Goal: Task Accomplishment & Management: Complete application form

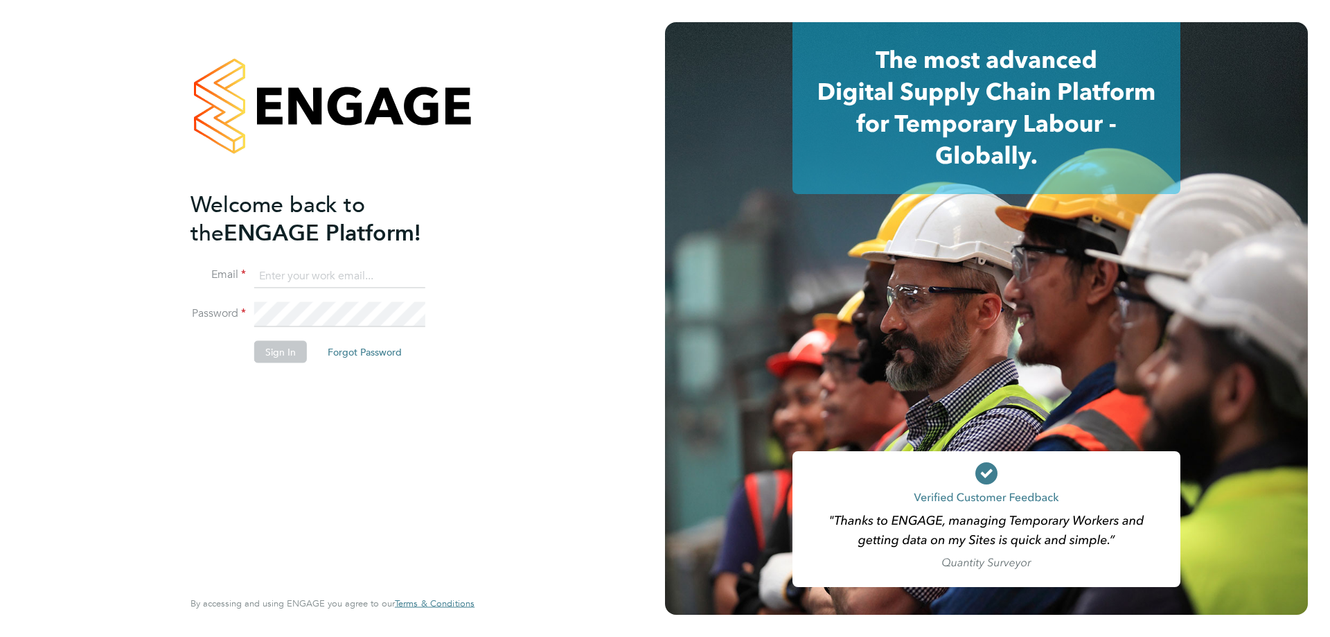
type input "jake@tradelinerecruitment.co.uk"
click at [279, 353] on button "Sign In" at bounding box center [280, 352] width 53 height 22
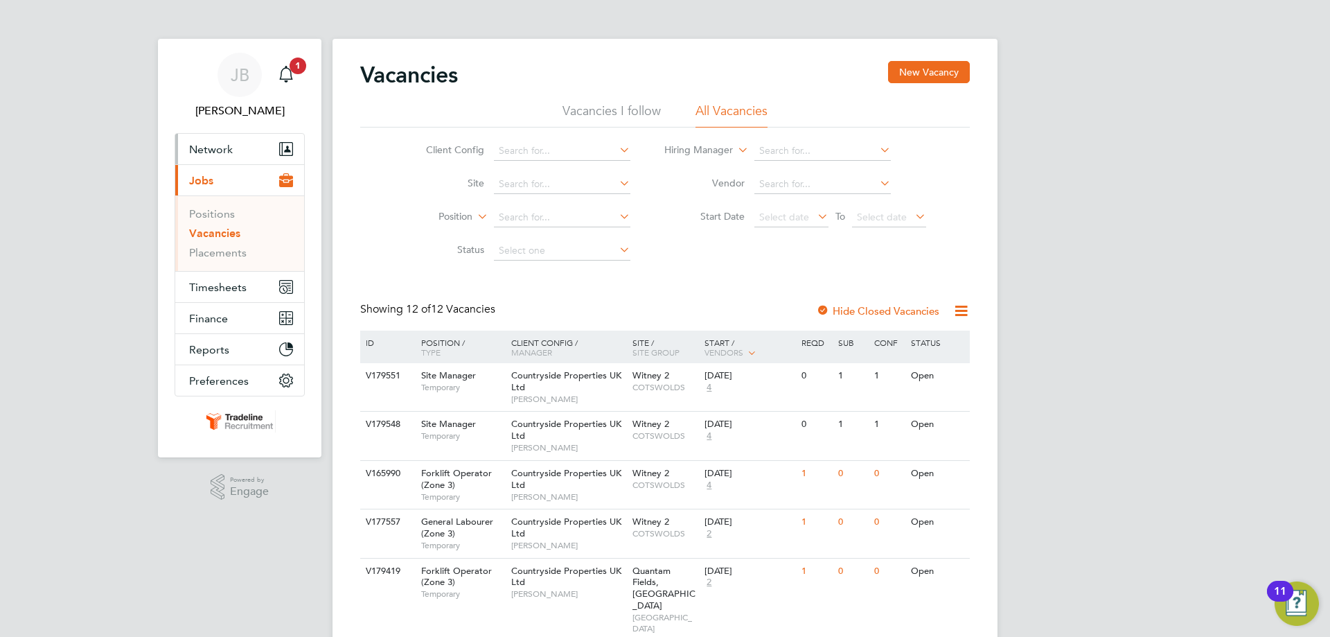
click at [230, 157] on button "Network" at bounding box center [239, 149] width 129 height 30
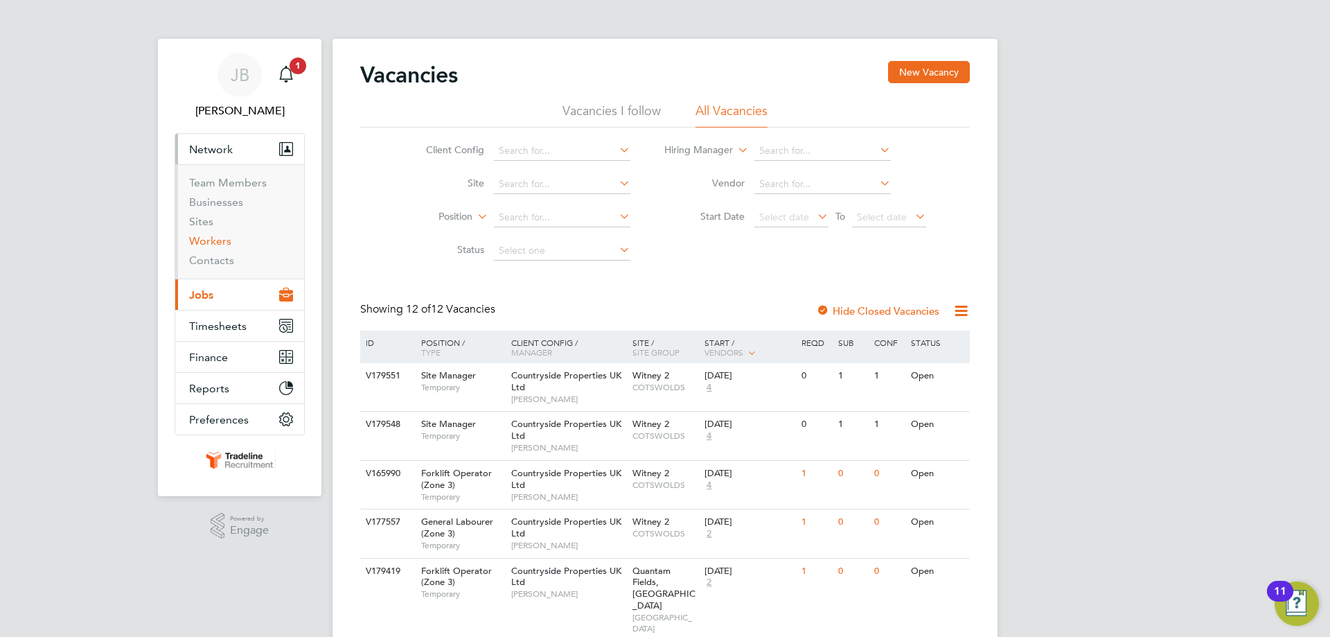
click at [218, 240] on link "Workers" at bounding box center [210, 240] width 42 height 13
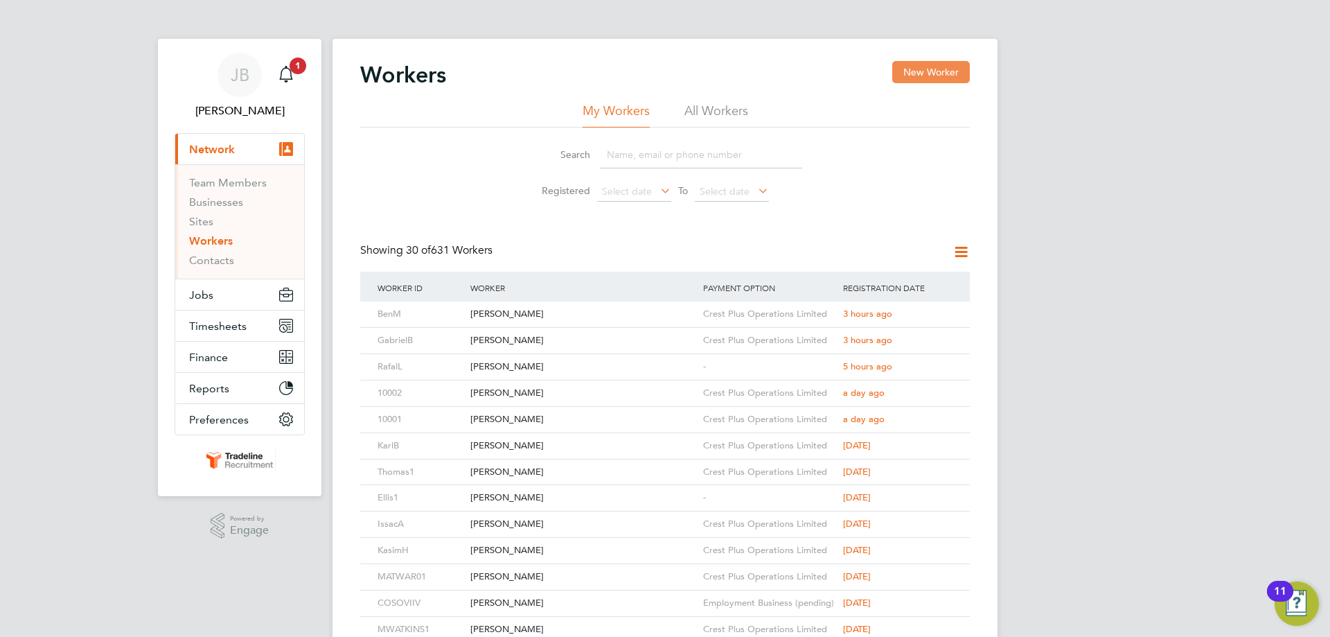
click at [921, 76] on button "New Worker" at bounding box center [931, 72] width 78 height 22
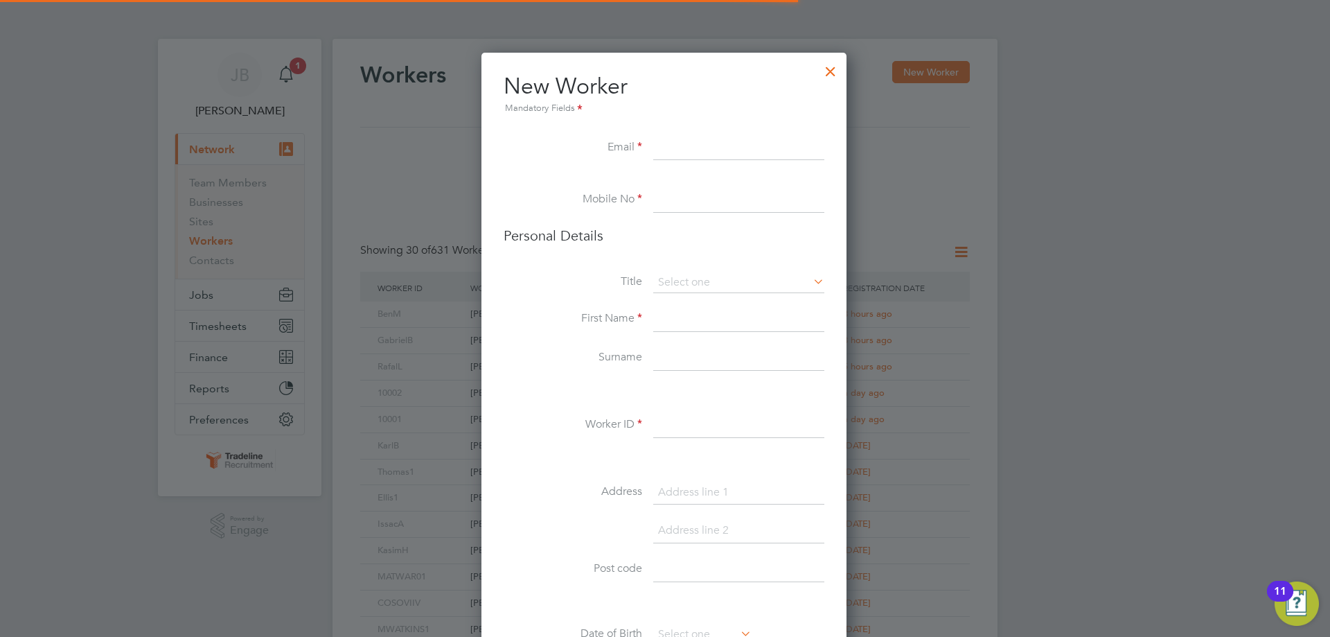
scroll to position [1172, 367]
click at [673, 145] on input at bounding box center [738, 148] width 171 height 25
paste input "[EMAIL_ADDRESS][DOMAIN_NAME]"
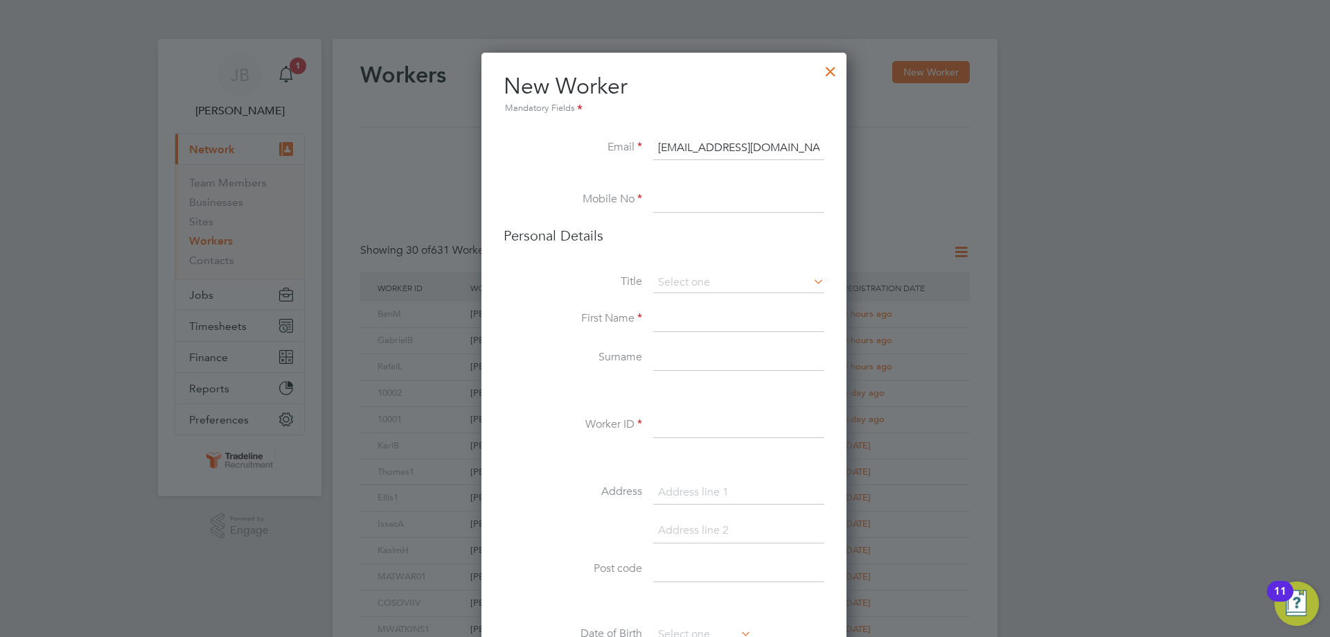
type input "[EMAIL_ADDRESS][DOMAIN_NAME]"
click at [673, 220] on li "Mobile No" at bounding box center [664, 207] width 321 height 39
click at [674, 213] on input at bounding box center [738, 200] width 171 height 25
click at [674, 206] on input at bounding box center [738, 200] width 171 height 25
paste input "07852 352036"
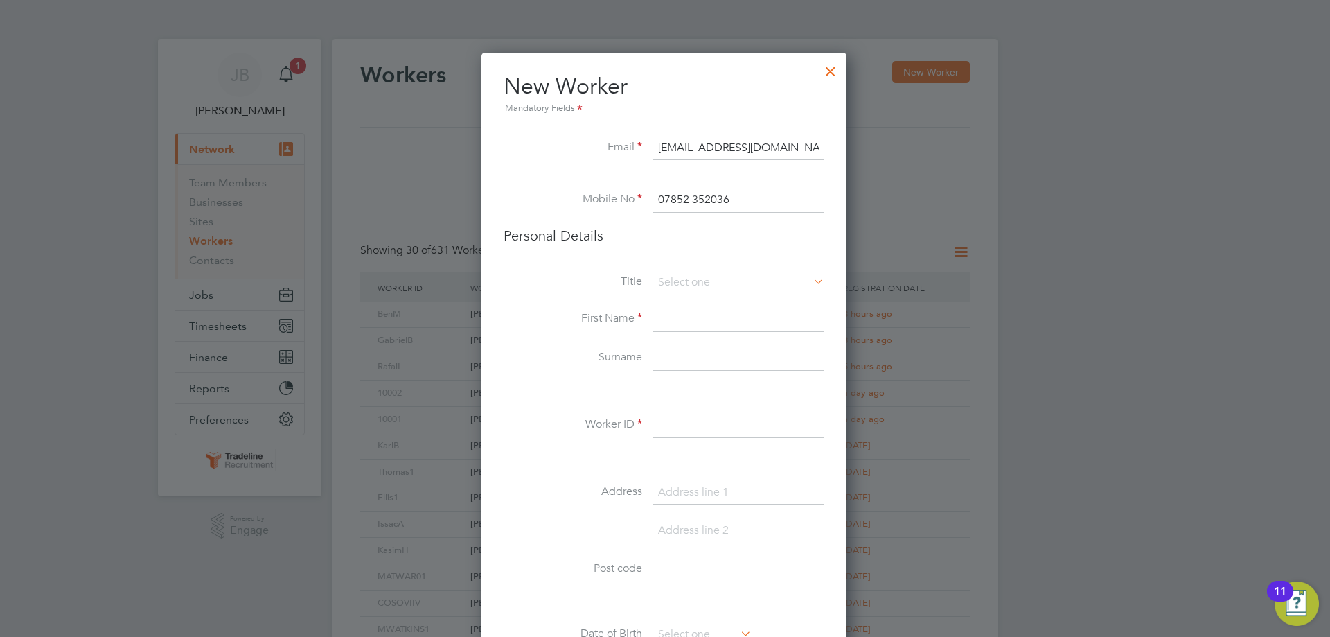
type input "07852 352036"
click at [687, 271] on li "Personal Details" at bounding box center [664, 250] width 321 height 46
click at [682, 280] on input at bounding box center [738, 282] width 171 height 21
click at [680, 294] on li "Mr" at bounding box center [739, 302] width 172 height 18
type input "Mr"
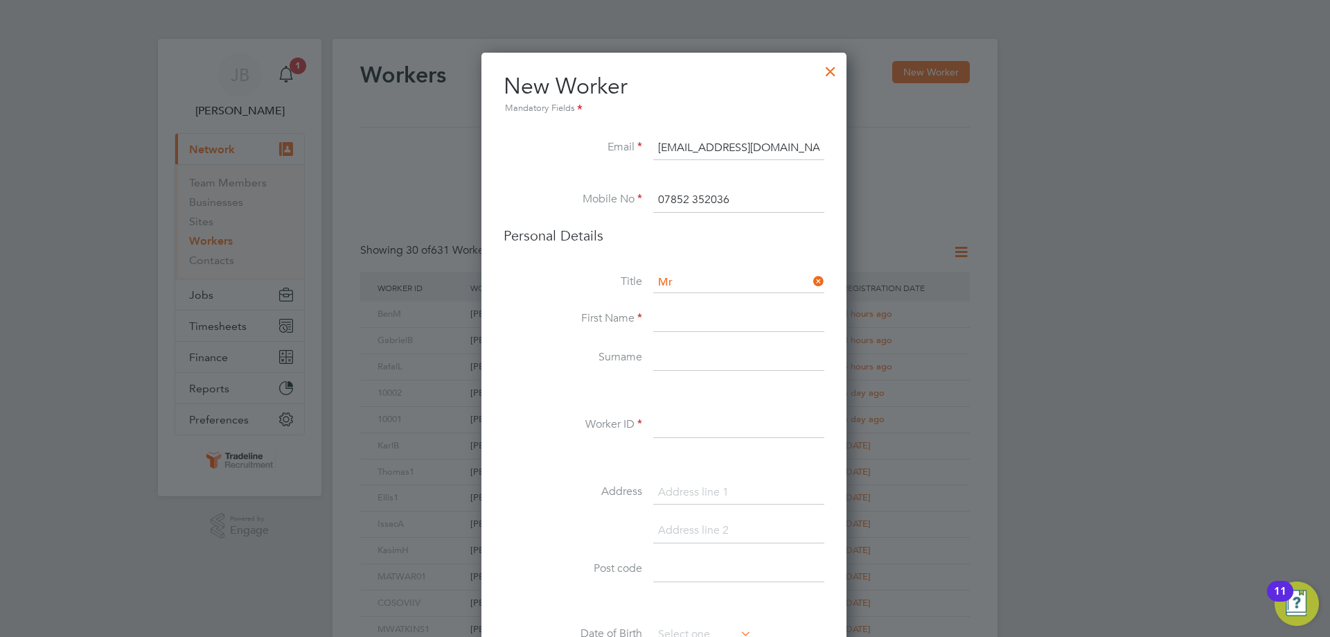
click at [679, 315] on input at bounding box center [738, 319] width 171 height 25
click at [690, 318] on input at bounding box center [738, 319] width 171 height 25
paste input "[PERSON_NAME]"
type input "[PERSON_NAME]"
click at [720, 366] on input at bounding box center [738, 358] width 171 height 25
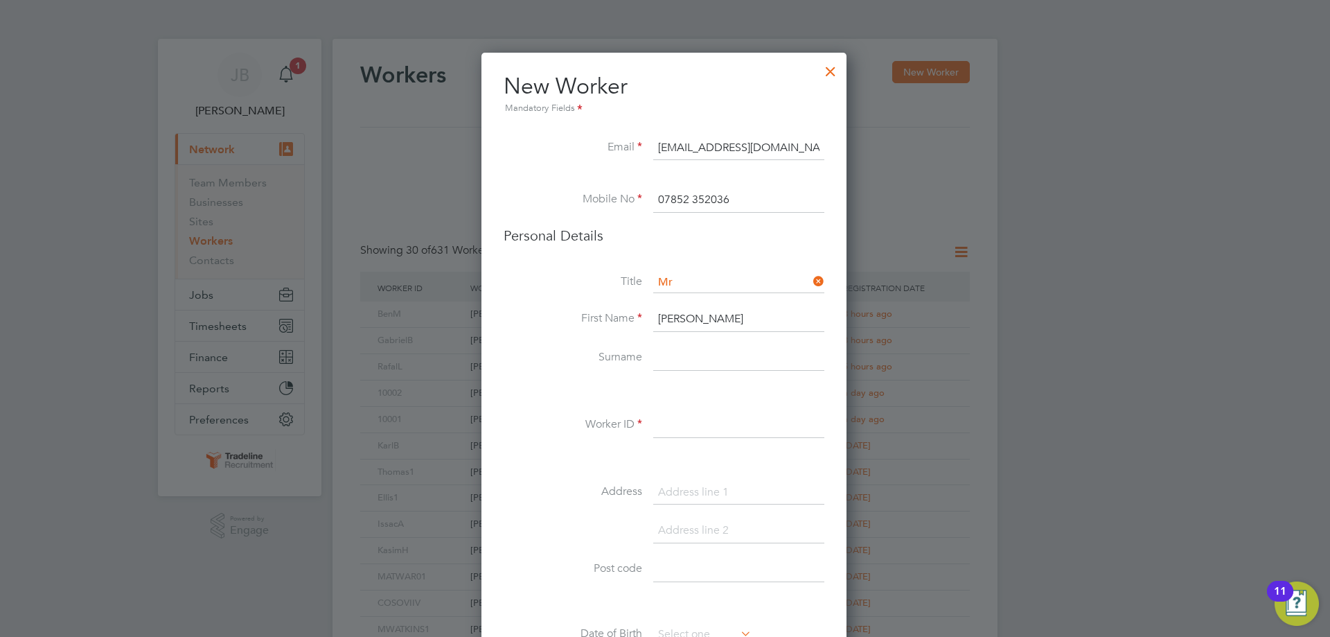
paste input "Udila"
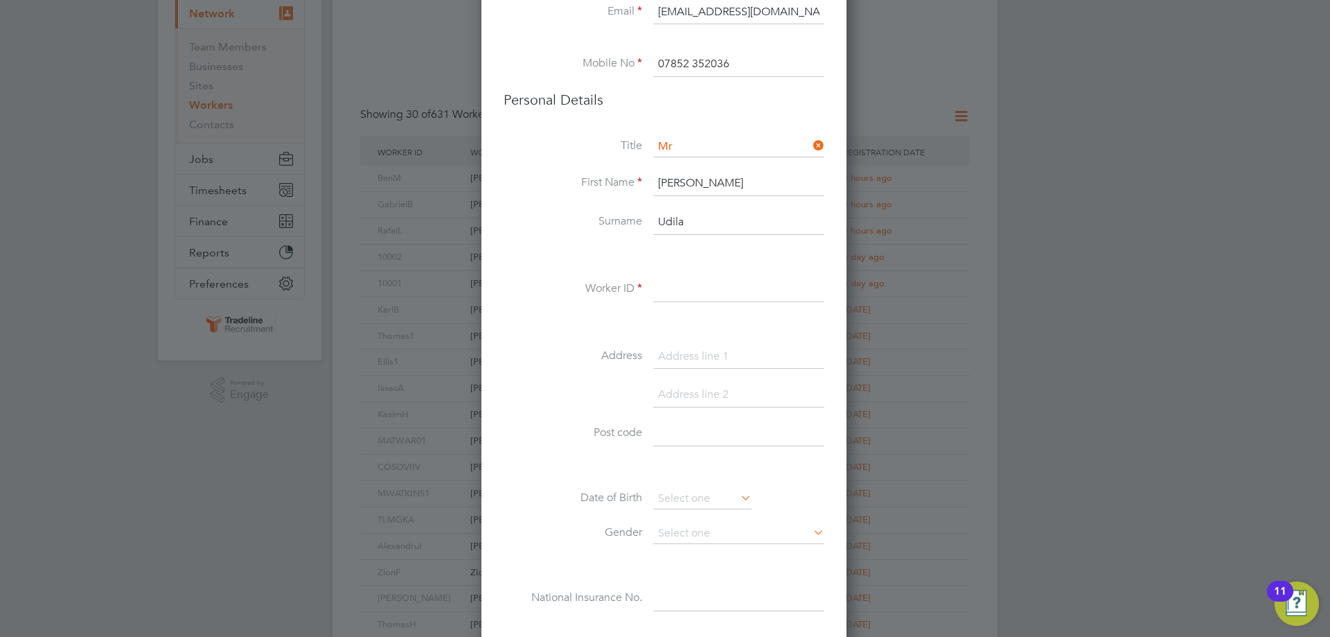
scroll to position [277, 0]
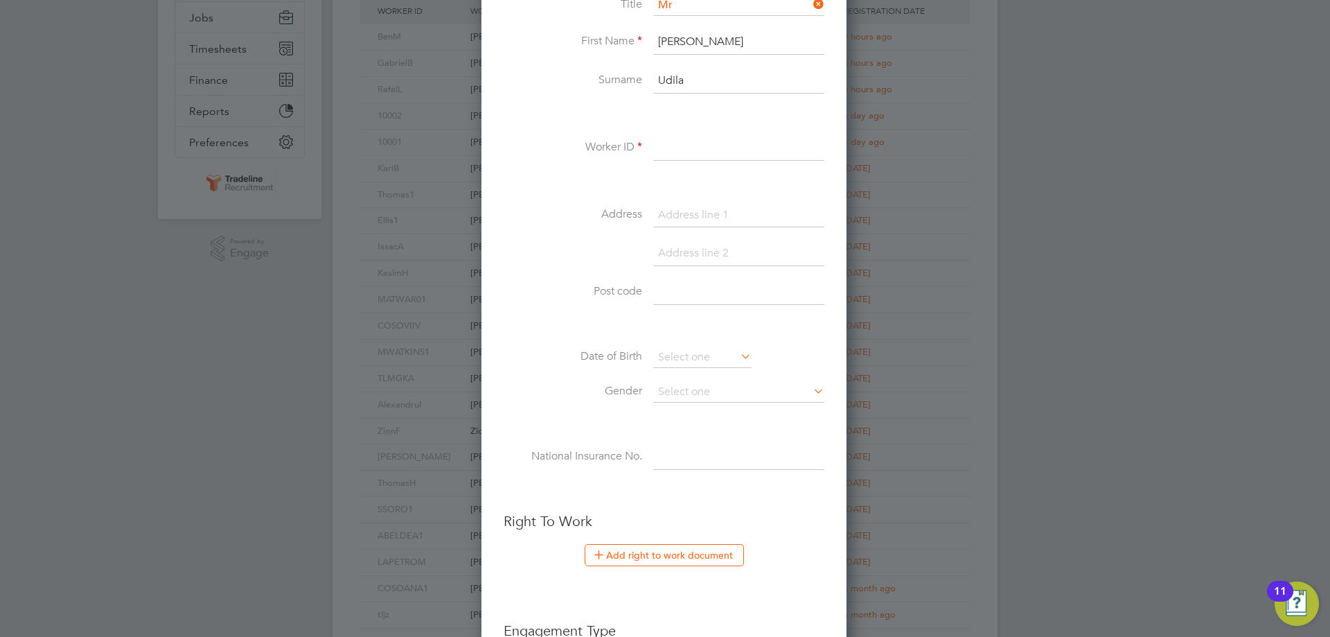
type input "Udila"
click at [682, 136] on input at bounding box center [738, 148] width 171 height 25
type input "LUDILA1"
click at [674, 200] on div "Title Mr First Name [PERSON_NAME] Surname Udila Worker ID LUDILA1 Address Post …" at bounding box center [664, 246] width 321 height 503
drag, startPoint x: 673, startPoint y: 216, endPoint x: 667, endPoint y: 237, distance: 21.5
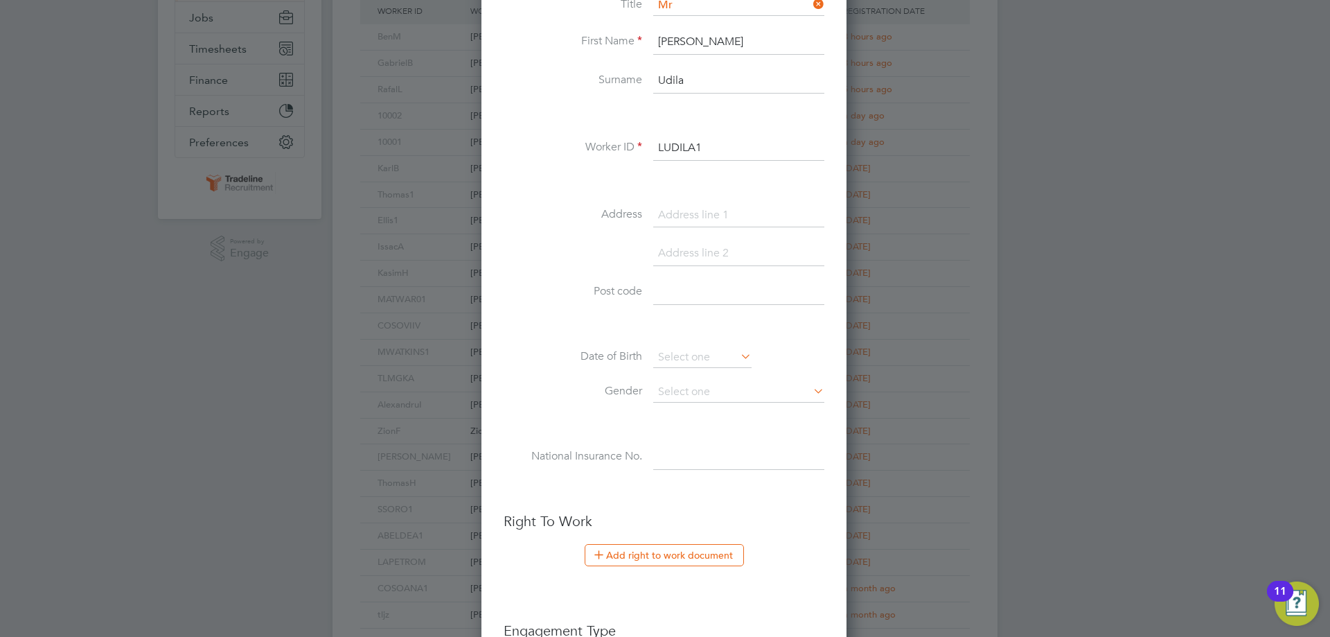
click at [673, 216] on input at bounding box center [738, 215] width 171 height 25
click at [693, 206] on input at bounding box center [738, 215] width 171 height 25
paste input "[STREET_ADDRESS][PERSON_NAME]"
type input "[STREET_ADDRESS][PERSON_NAME]"
click at [689, 254] on input at bounding box center [738, 253] width 171 height 25
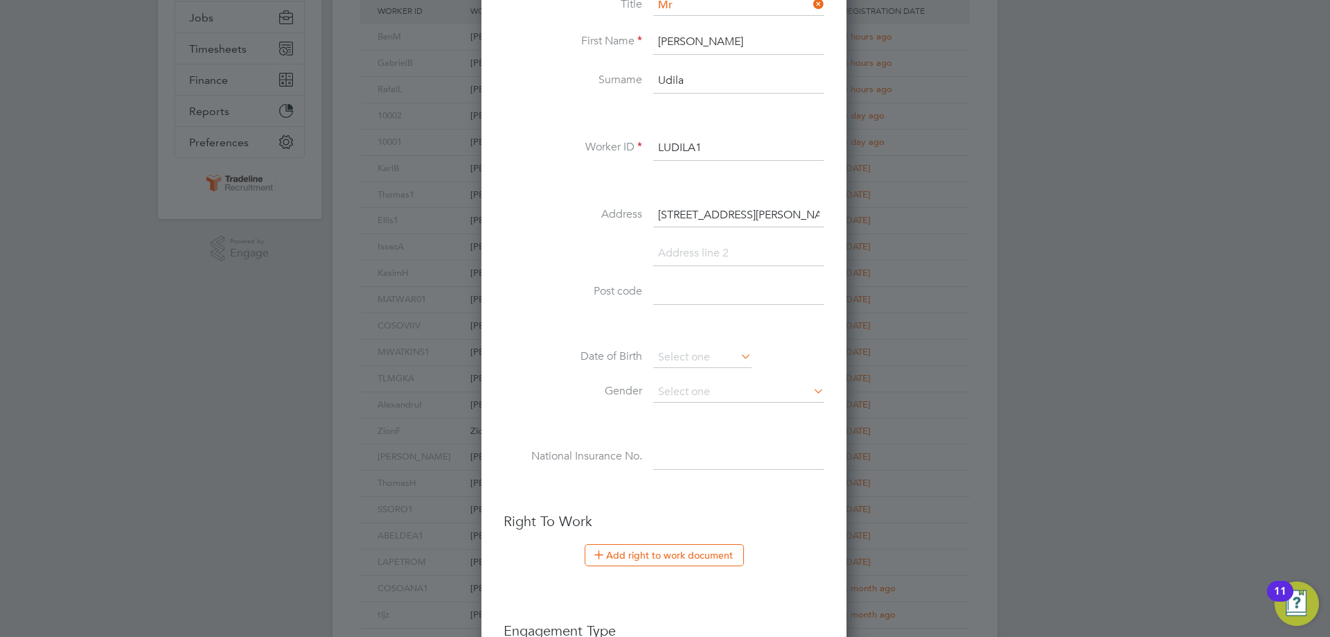
type input "[GEOGRAPHIC_DATA]"
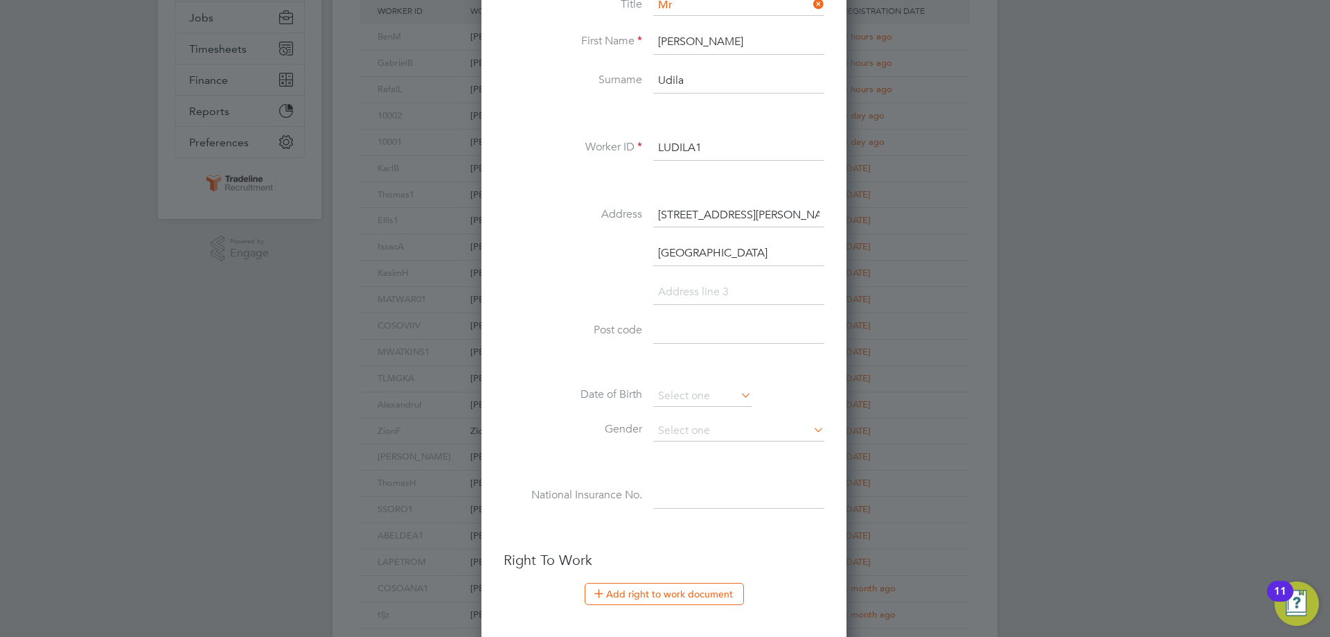
click at [708, 291] on input at bounding box center [738, 292] width 171 height 25
type input "[GEOGRAPHIC_DATA]"
click at [716, 322] on input at bounding box center [738, 331] width 171 height 25
paste input "NN2 6DE"
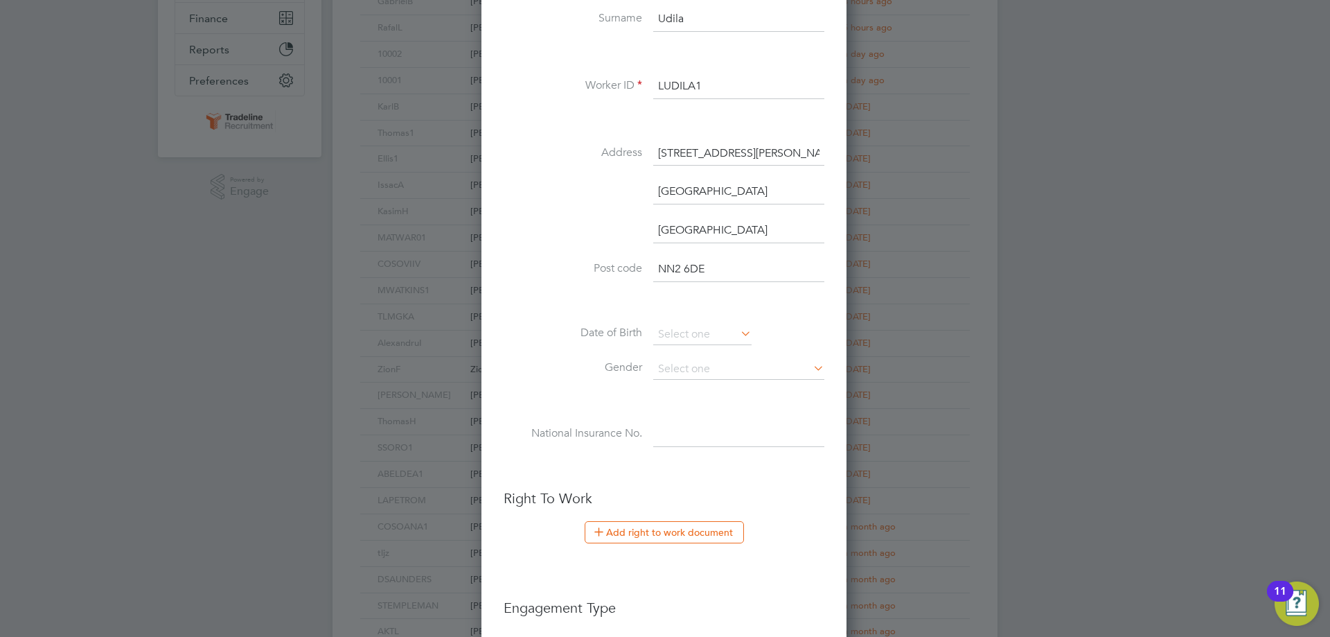
scroll to position [416, 0]
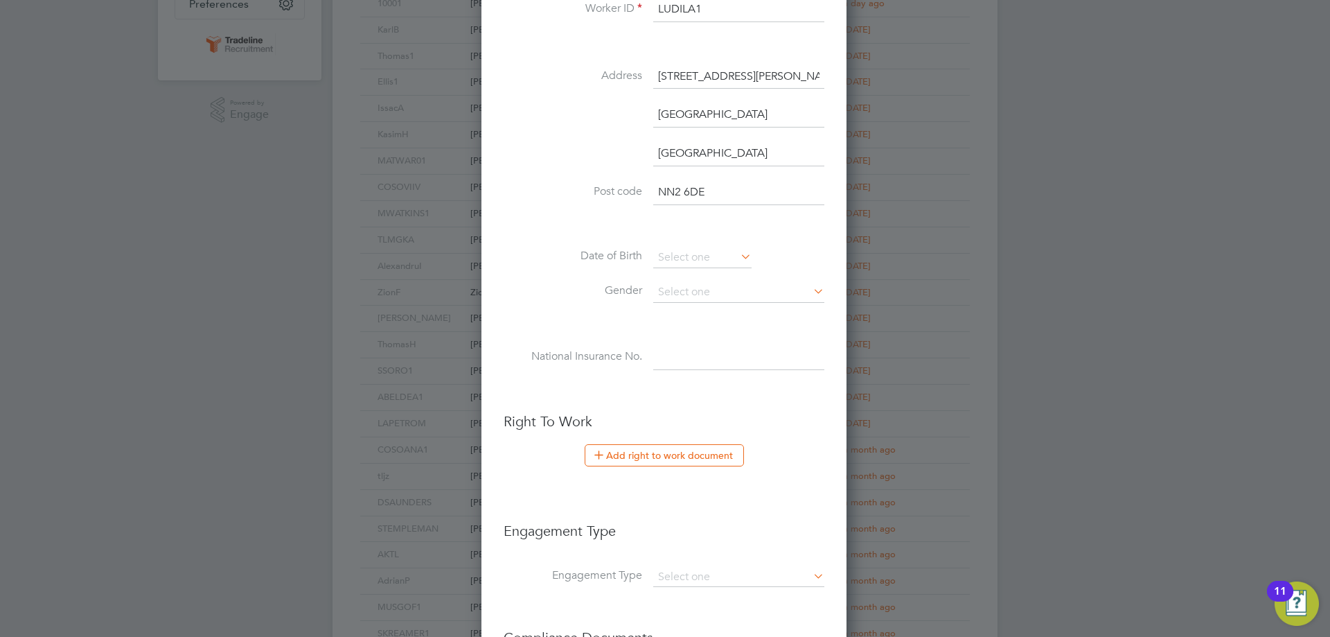
type input "NN2 6DE"
click at [700, 262] on input at bounding box center [702, 257] width 98 height 21
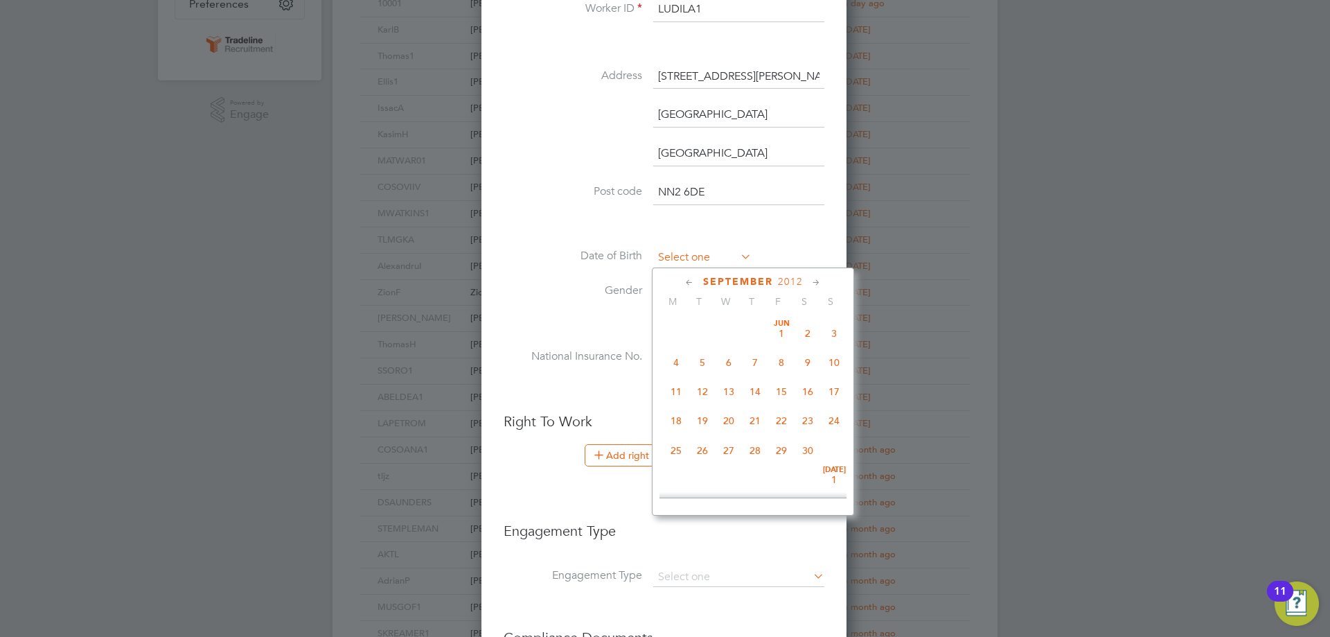
scroll to position [450, 0]
click at [793, 276] on span "2012" at bounding box center [790, 282] width 25 height 12
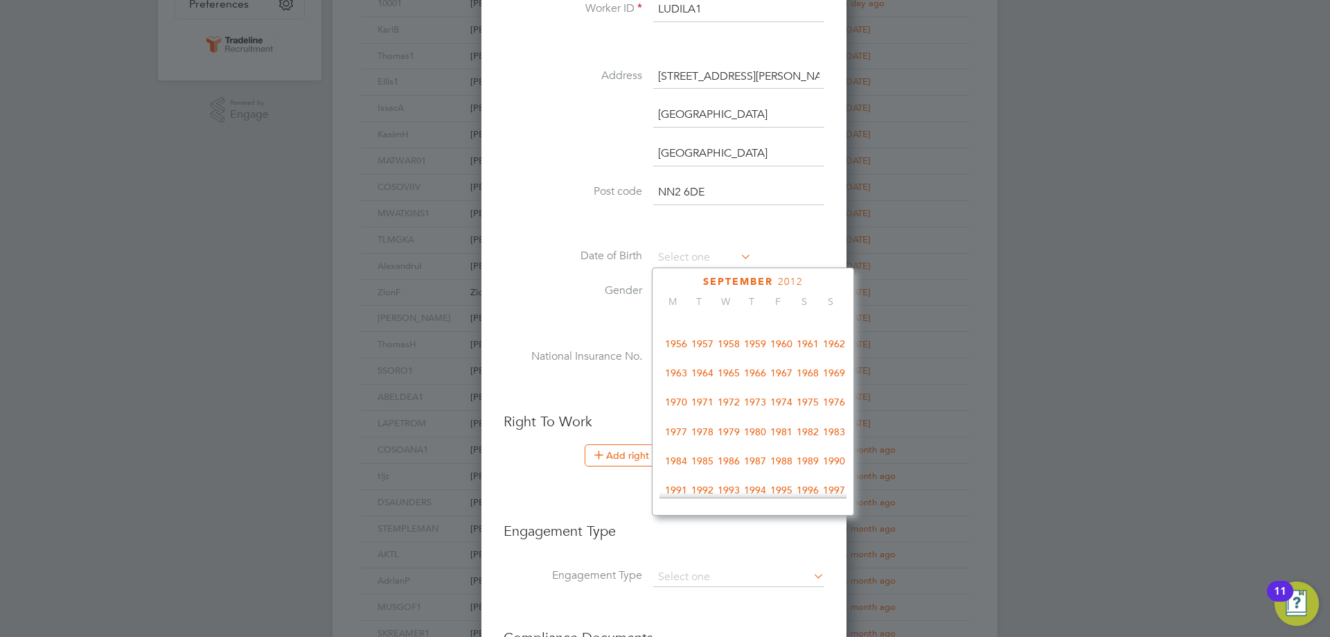
scroll to position [320, 0]
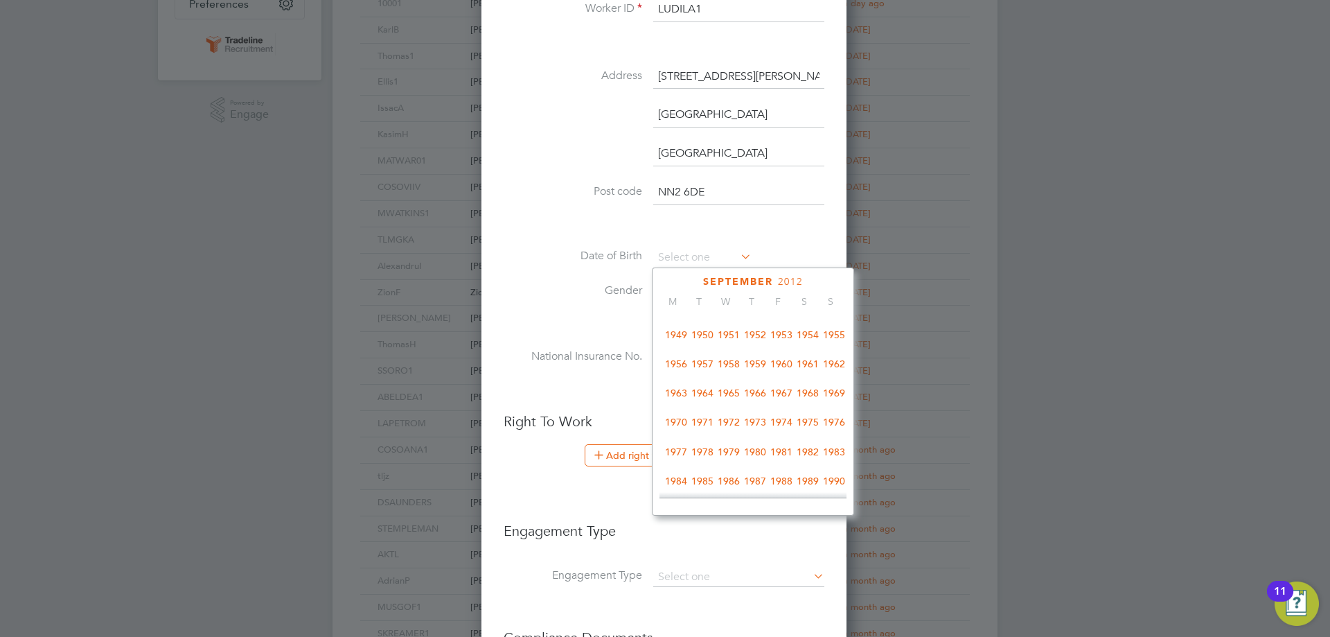
click at [785, 280] on span "2012" at bounding box center [790, 282] width 25 height 12
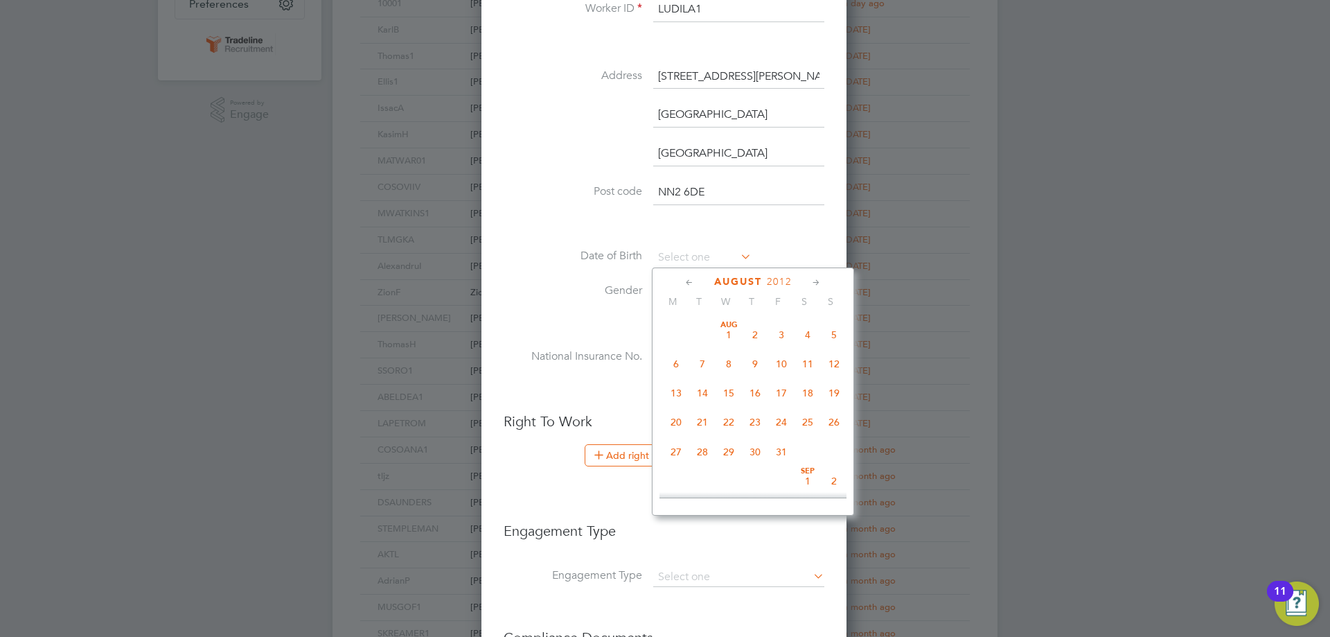
click at [785, 280] on span "2012" at bounding box center [779, 282] width 25 height 12
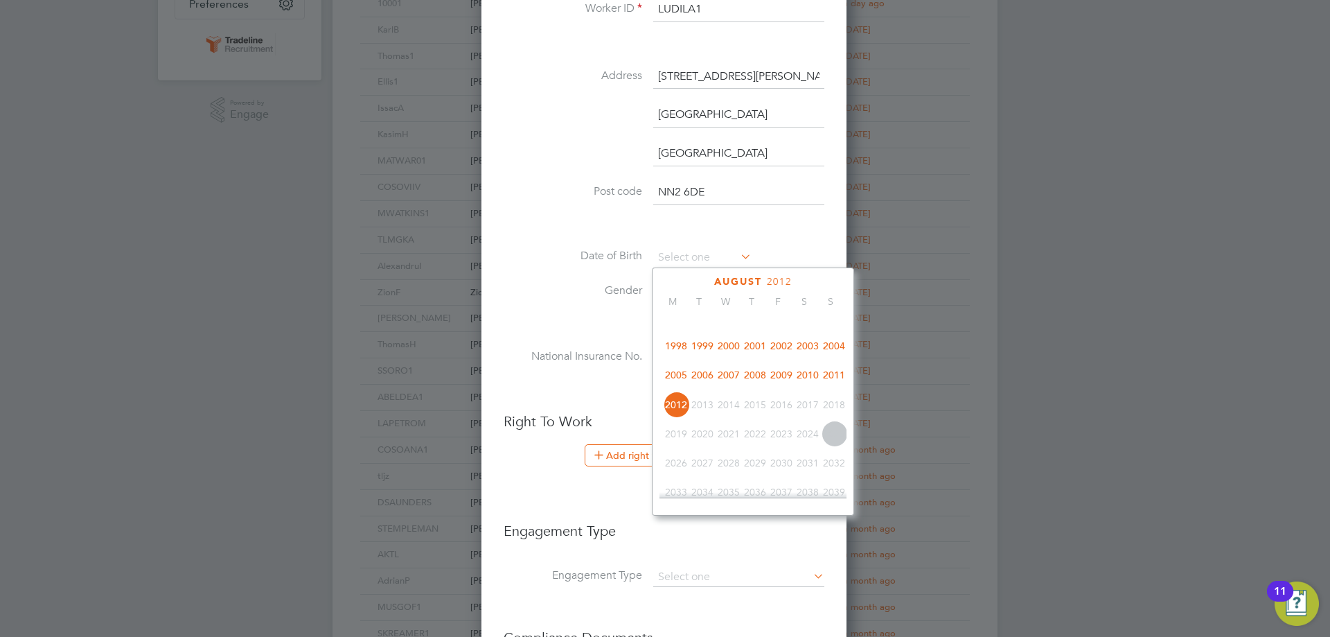
click at [811, 347] on span "2003" at bounding box center [808, 346] width 26 height 26
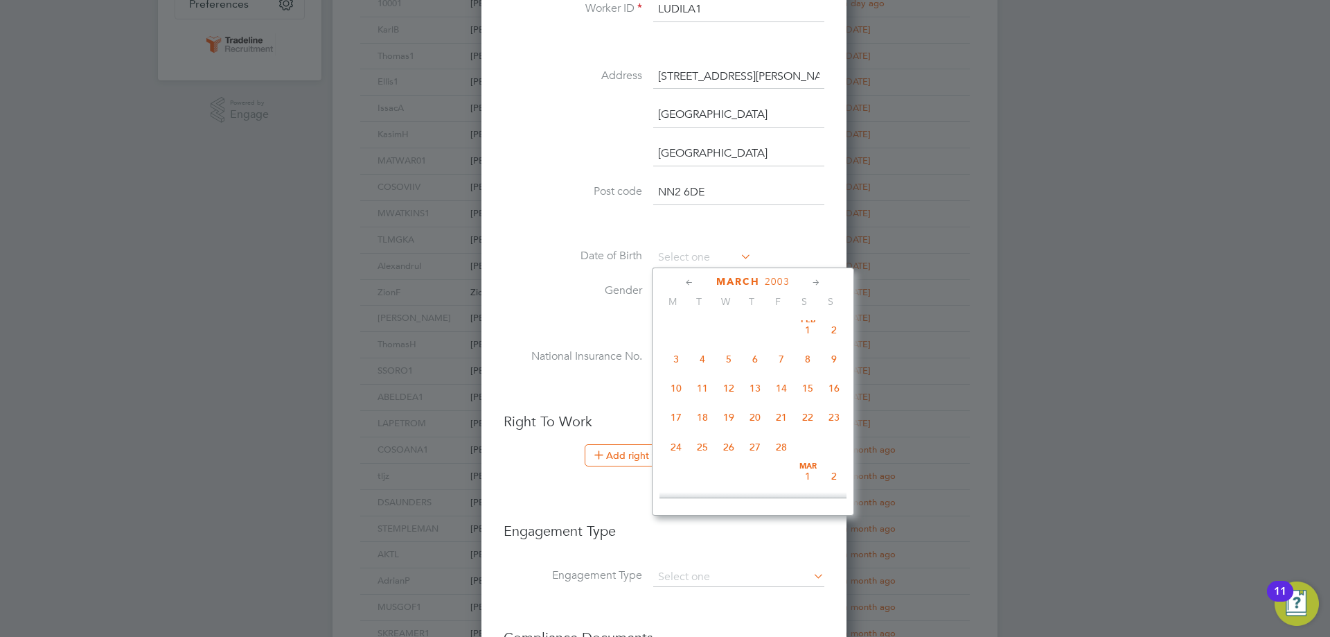
scroll to position [271, 0]
click at [826, 415] on span "9" at bounding box center [834, 413] width 26 height 26
type input "[DATE]"
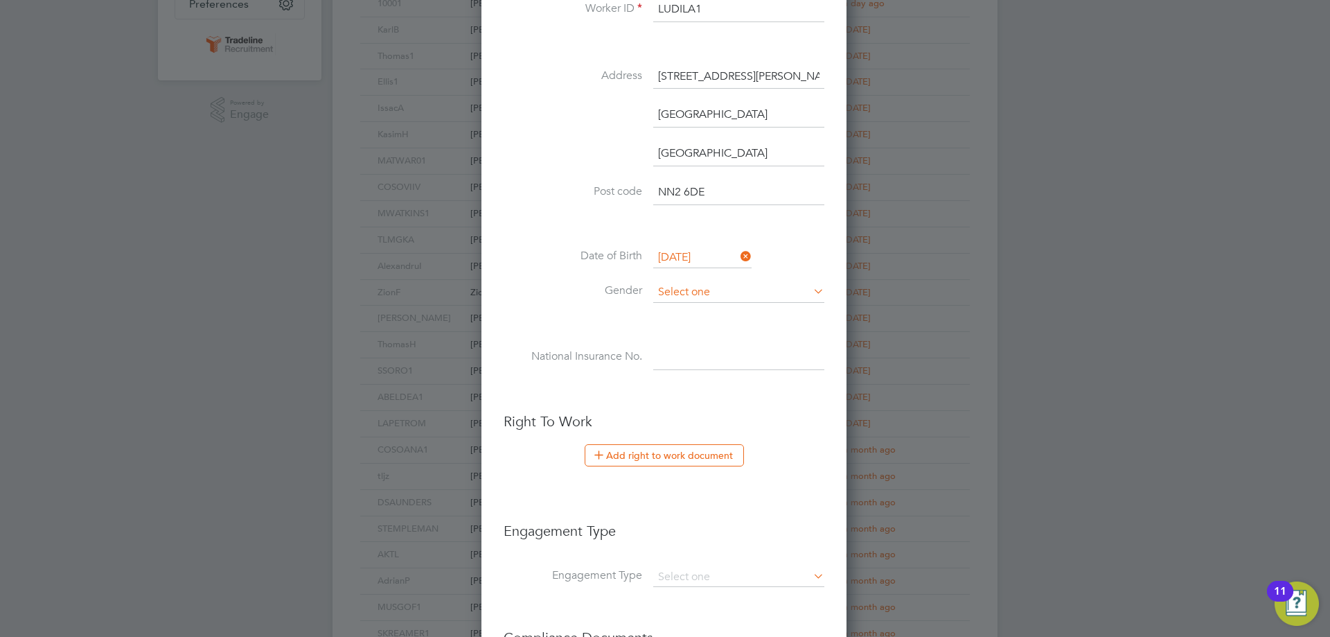
click at [707, 289] on input at bounding box center [738, 292] width 171 height 21
click at [703, 303] on li "[DEMOGRAPHIC_DATA]" at bounding box center [739, 312] width 172 height 18
type input "[DEMOGRAPHIC_DATA]"
click at [715, 348] on input at bounding box center [738, 357] width 171 height 25
paste input "SW858487D"
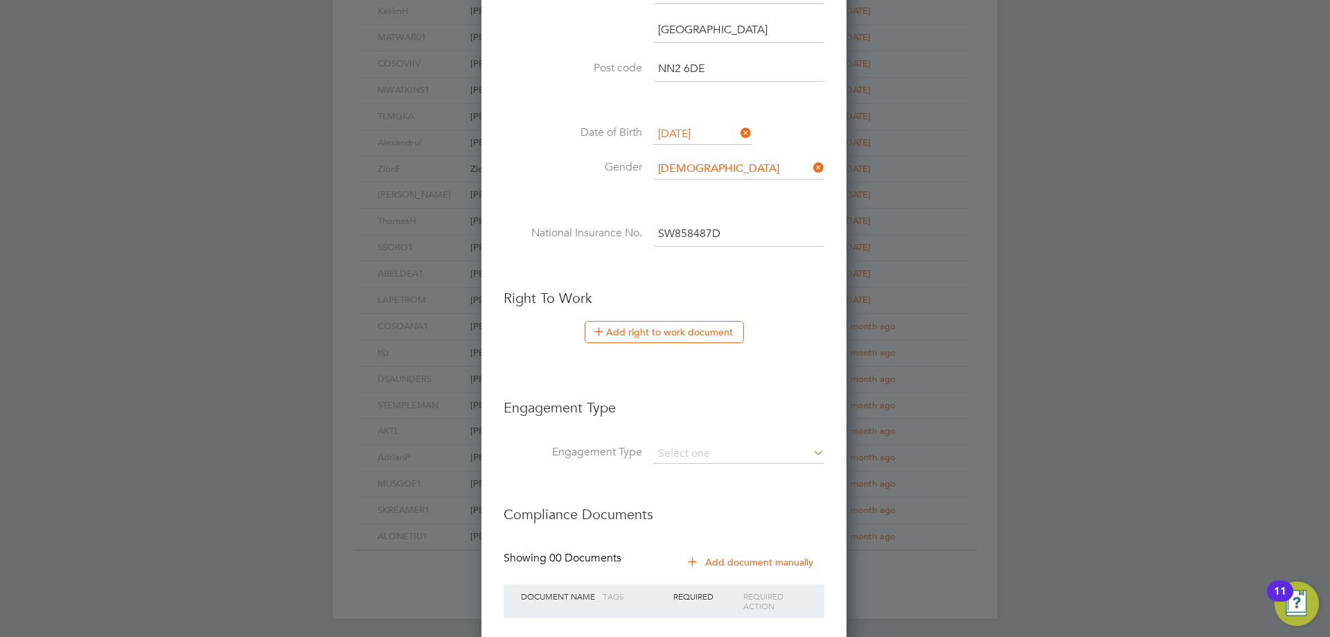
scroll to position [626, 0]
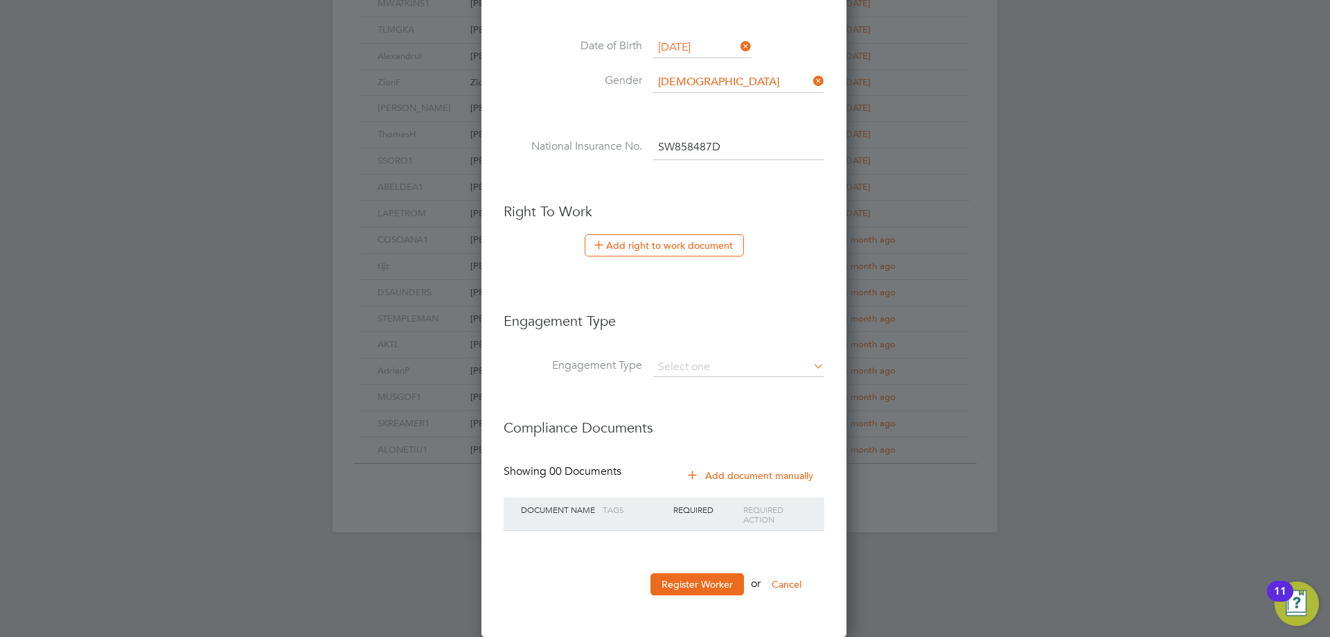
type input "SW 85 84 87 D"
click at [701, 348] on li "Engagement Type" at bounding box center [664, 328] width 321 height 60
click at [702, 367] on input at bounding box center [738, 366] width 171 height 19
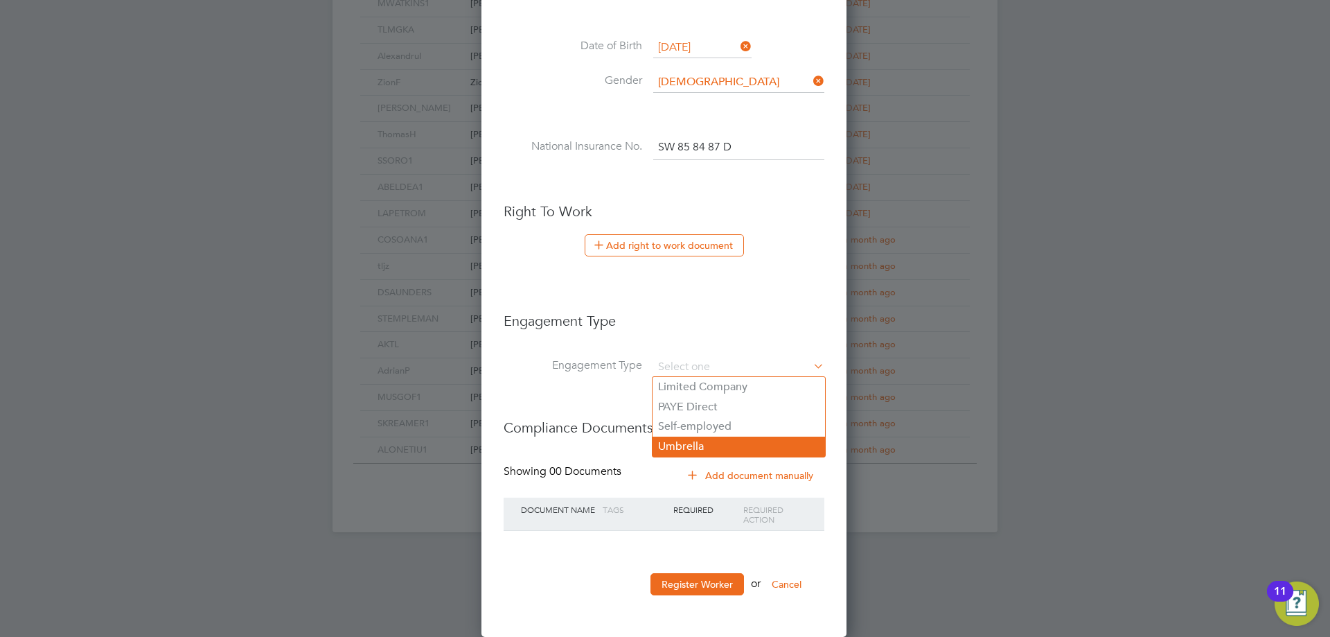
click at [700, 445] on li "Umbrella" at bounding box center [739, 446] width 172 height 20
type input "Umbrella"
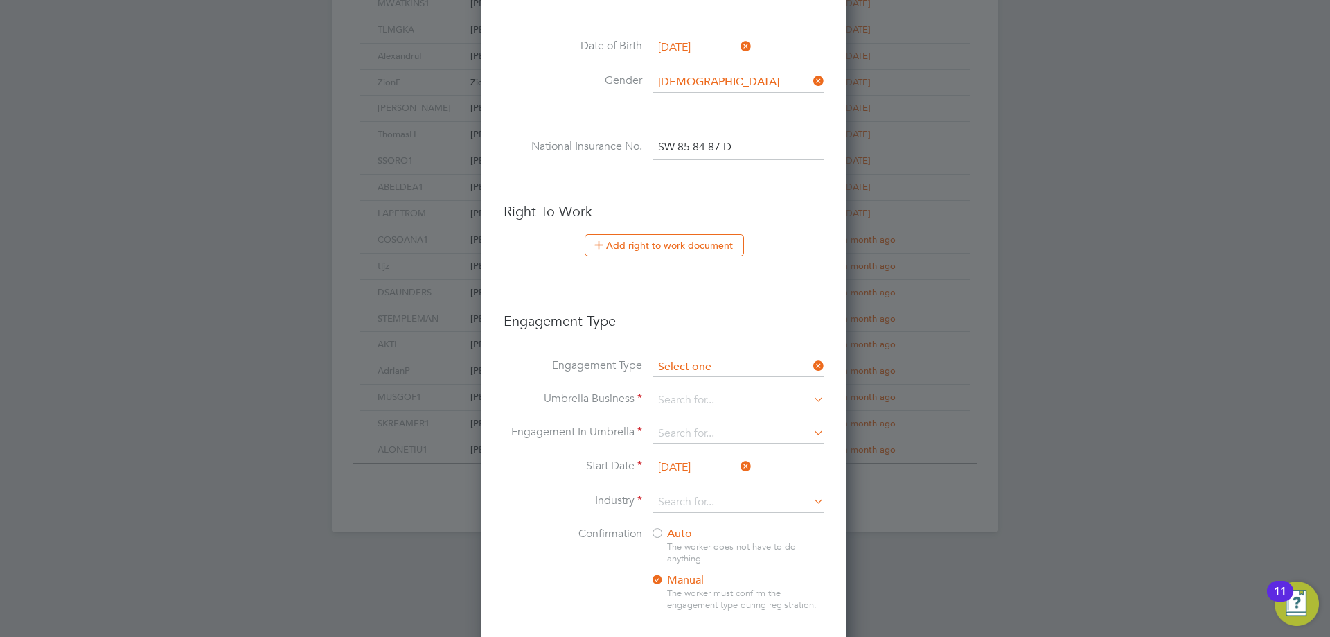
click at [714, 371] on input at bounding box center [738, 366] width 171 height 19
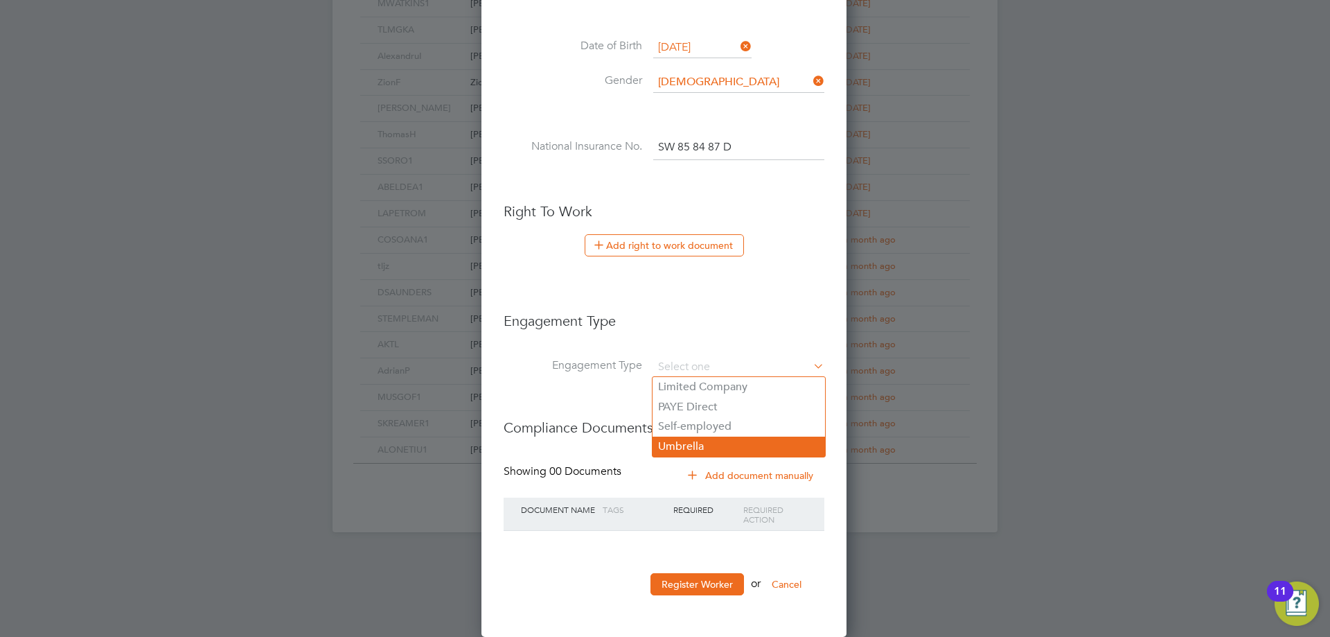
click at [703, 438] on li "Umbrella" at bounding box center [739, 446] width 172 height 20
type input "Umbrella"
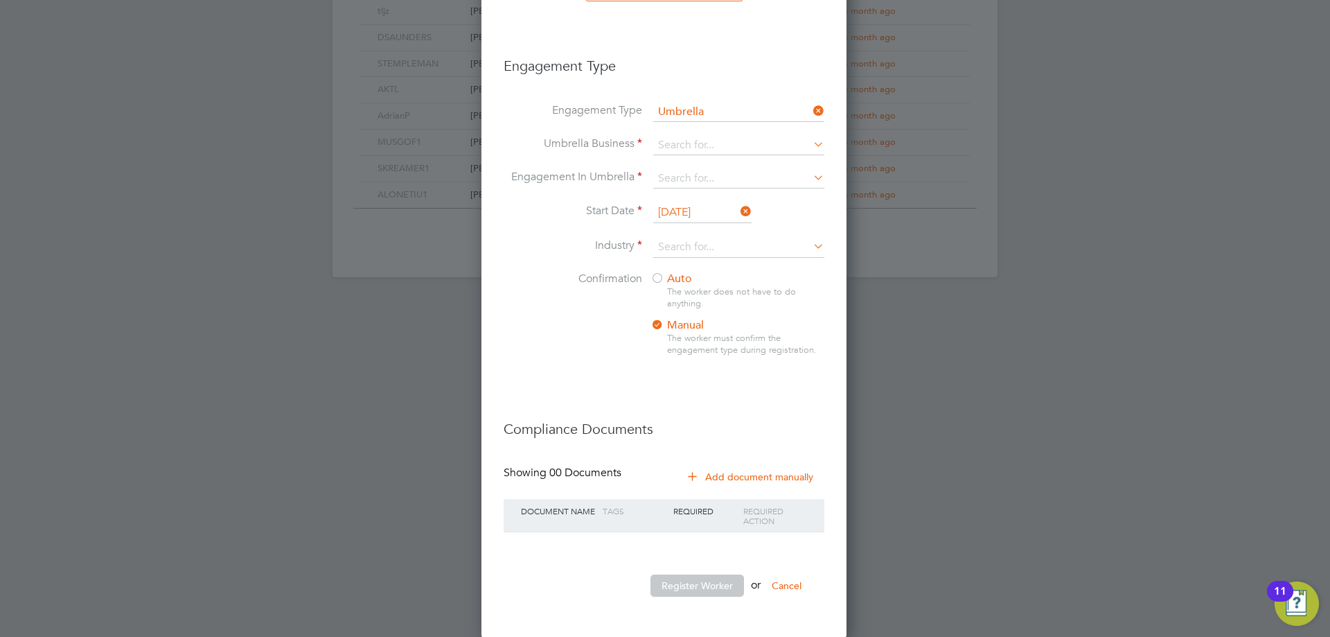
scroll to position [882, 0]
click at [726, 145] on input at bounding box center [738, 143] width 171 height 19
click at [702, 154] on li "Cre st Plus Operations Limited" at bounding box center [739, 164] width 172 height 20
type input "Crest Plus Operations Limited"
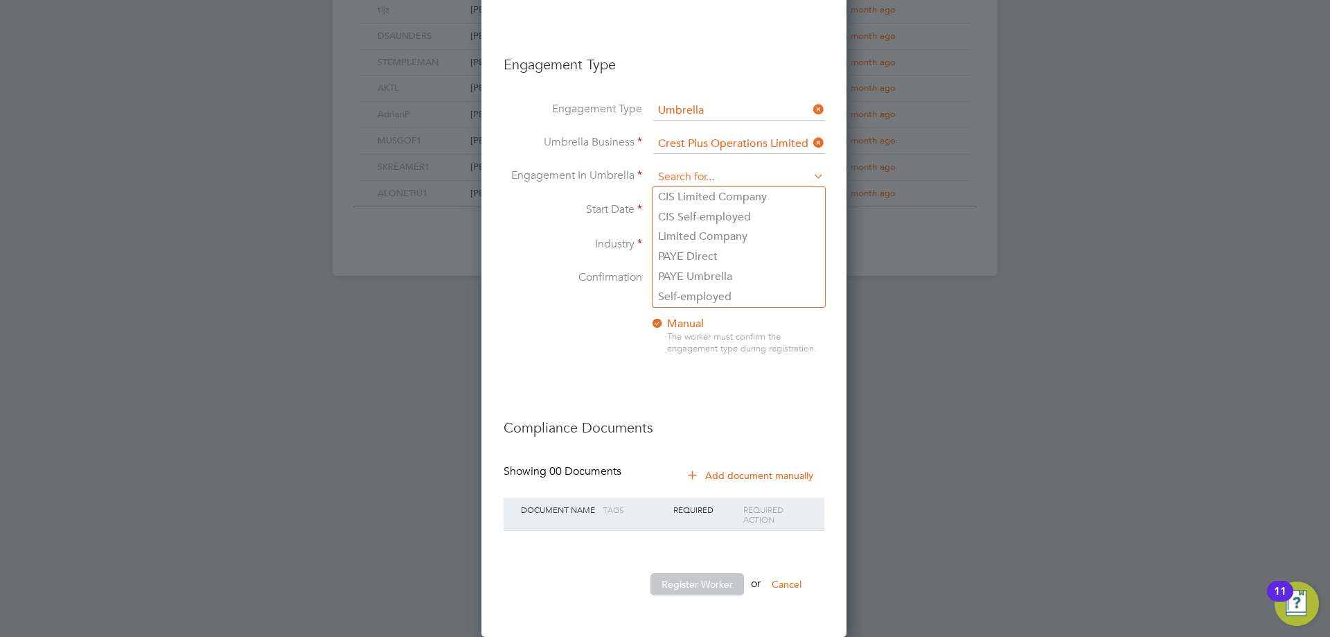
click at [697, 173] on input at bounding box center [738, 177] width 171 height 19
click at [709, 273] on li "PAYE Umbrella" at bounding box center [739, 277] width 172 height 20
type input "PAYE Umbrella"
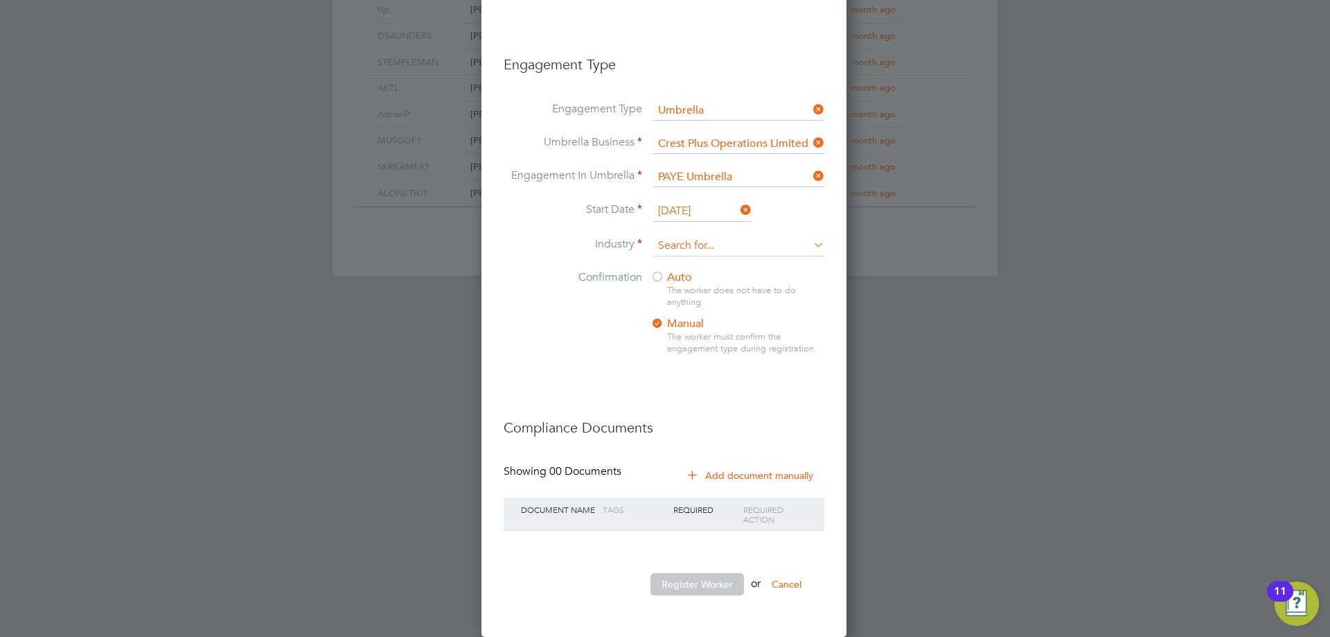
click at [705, 238] on input at bounding box center [738, 246] width 171 height 21
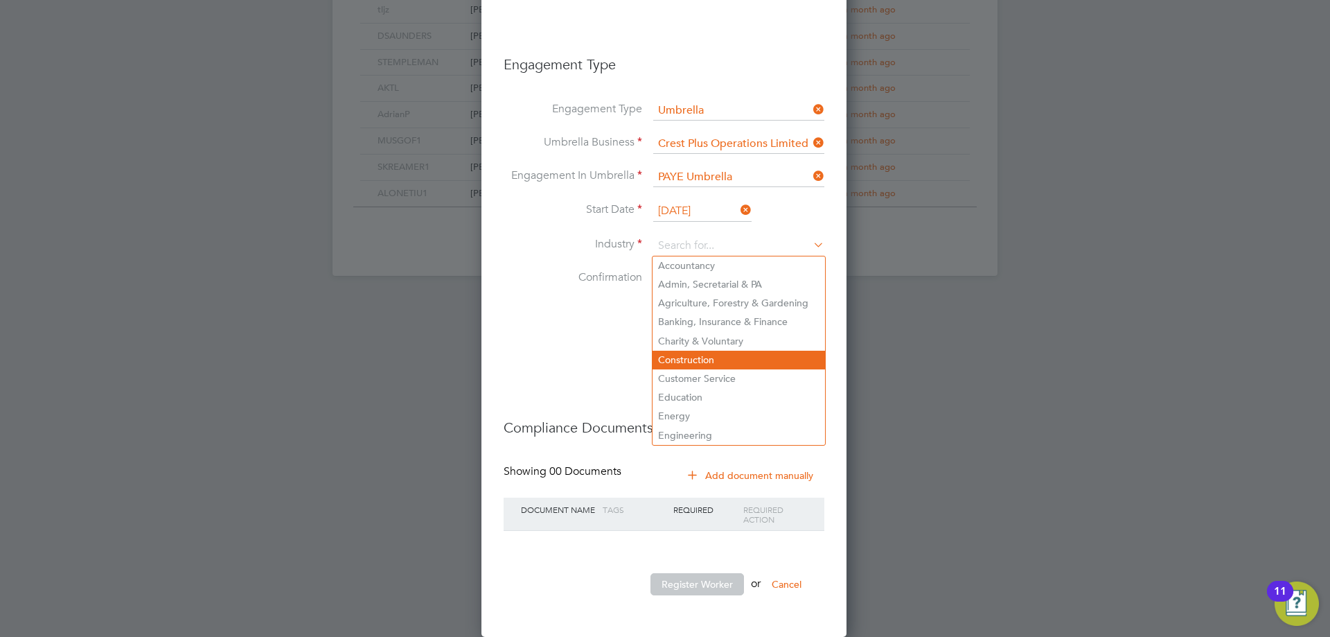
click at [705, 360] on li "Construction" at bounding box center [739, 360] width 172 height 19
type input "Construction"
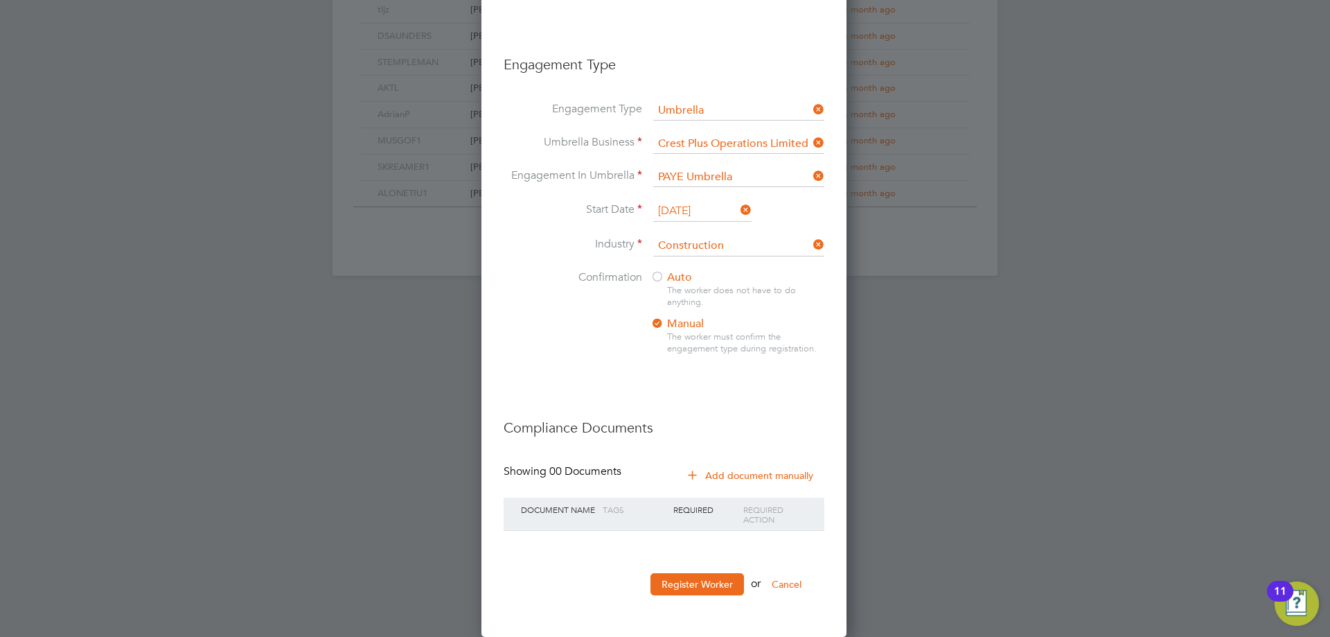
click at [667, 278] on span "Auto" at bounding box center [671, 277] width 42 height 14
click at [696, 581] on button "Register Worker" at bounding box center [697, 584] width 94 height 22
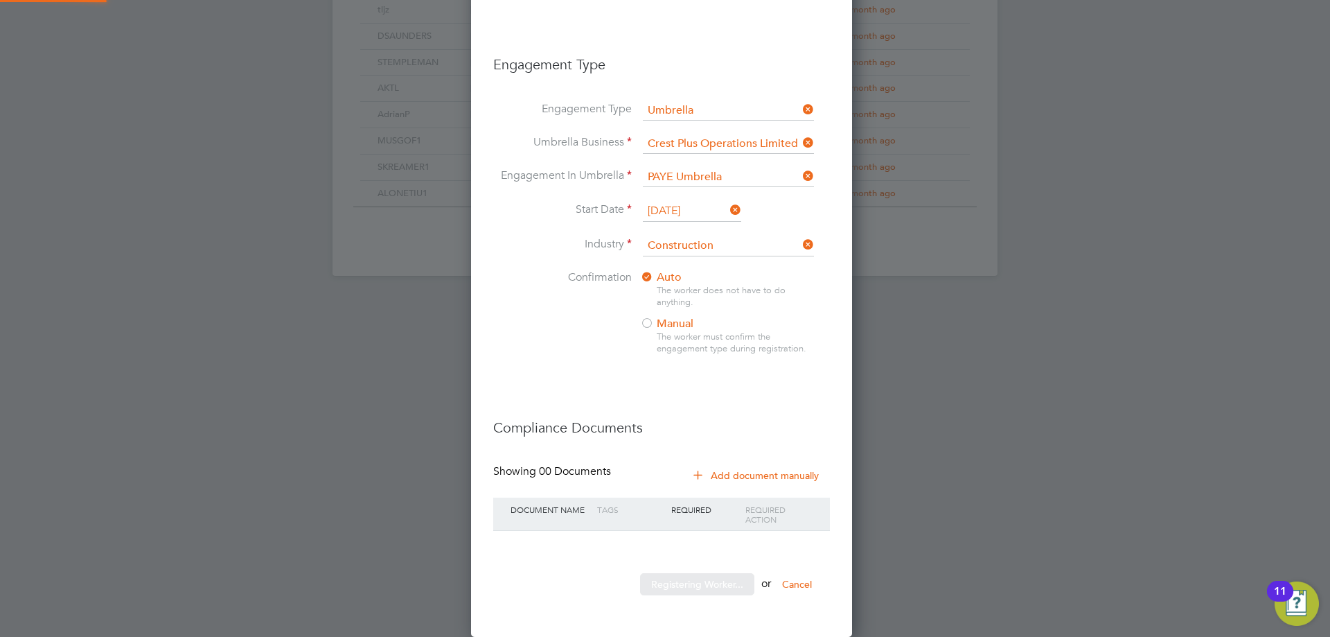
scroll to position [0, 0]
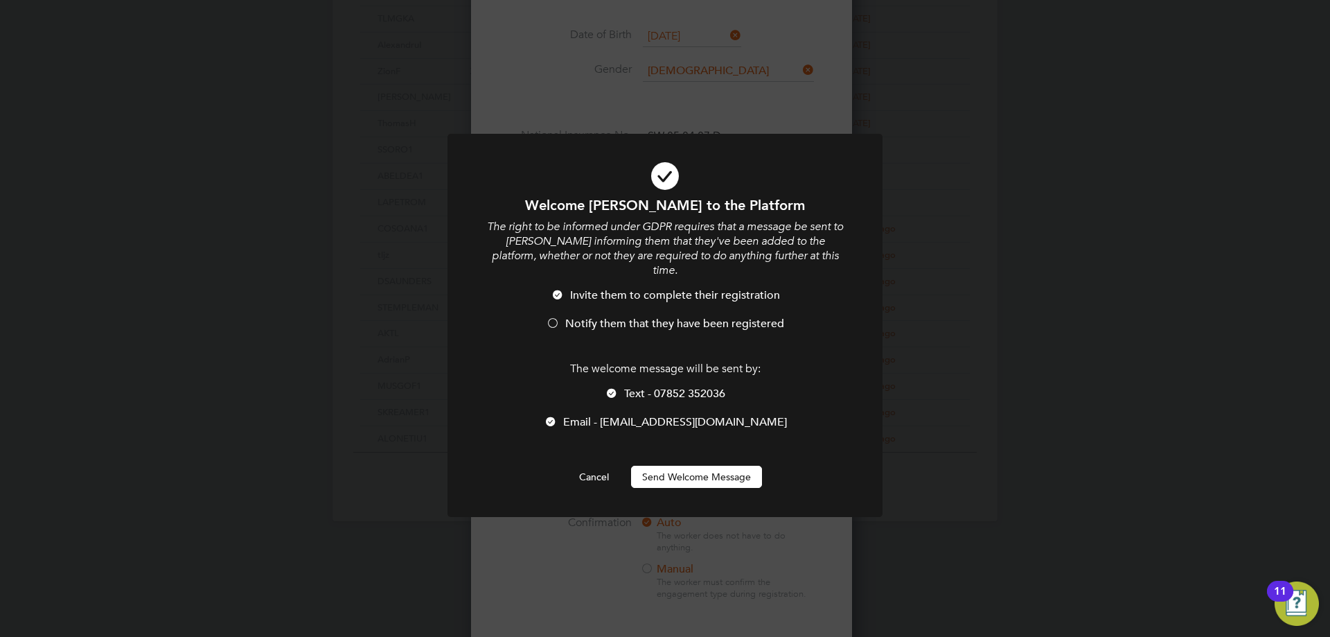
click at [600, 318] on li "Notify them that they have been registered" at bounding box center [665, 331] width 360 height 28
click at [681, 466] on button "Send Welcome Message" at bounding box center [696, 477] width 131 height 22
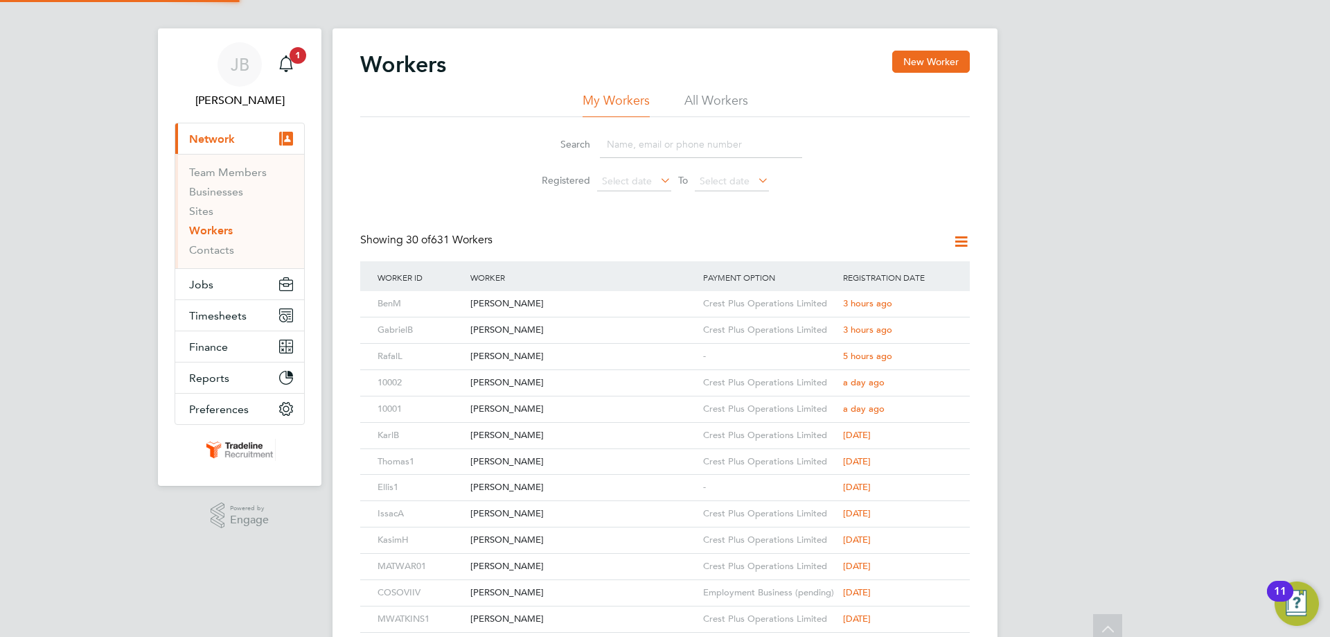
scroll to position [0, 0]
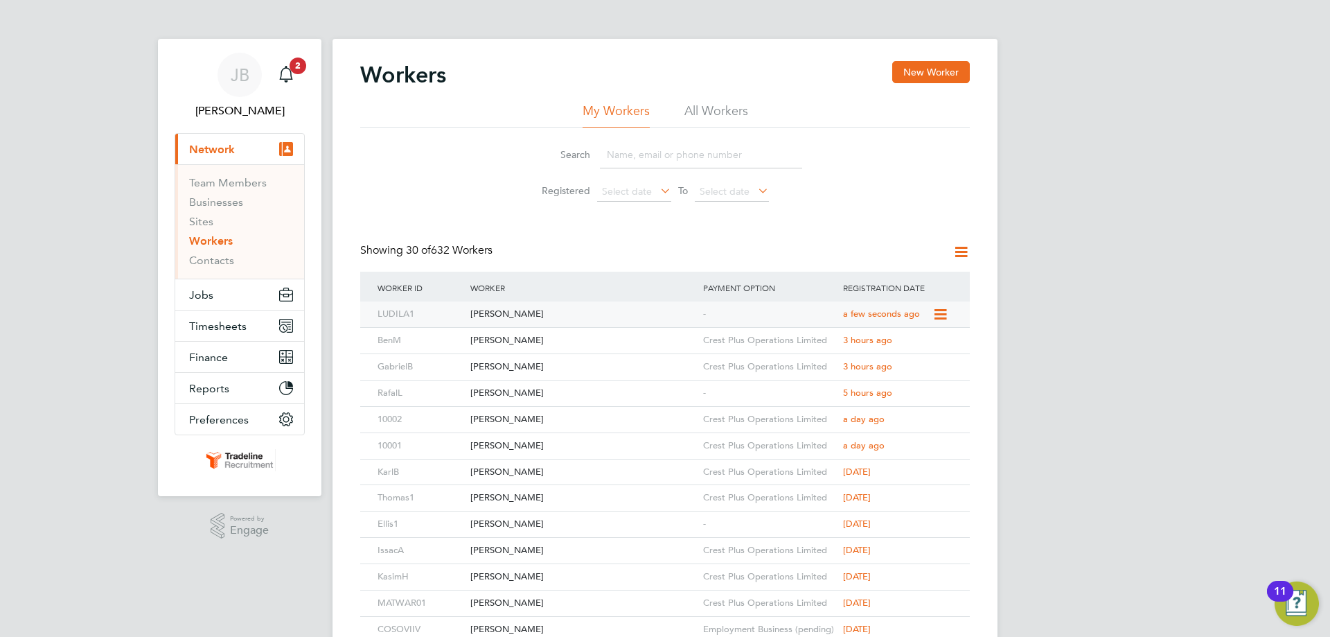
click at [639, 315] on div "[PERSON_NAME]" at bounding box center [583, 314] width 233 height 26
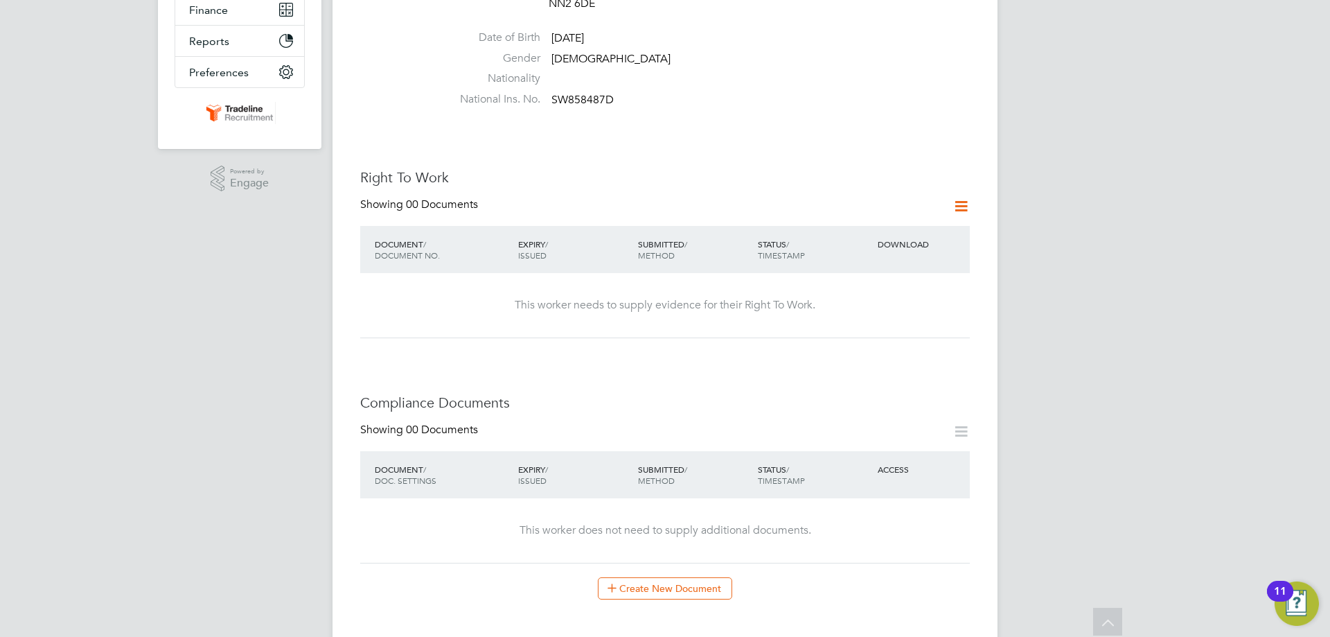
scroll to position [346, 0]
click at [680, 578] on button "Create New Document" at bounding box center [665, 589] width 134 height 22
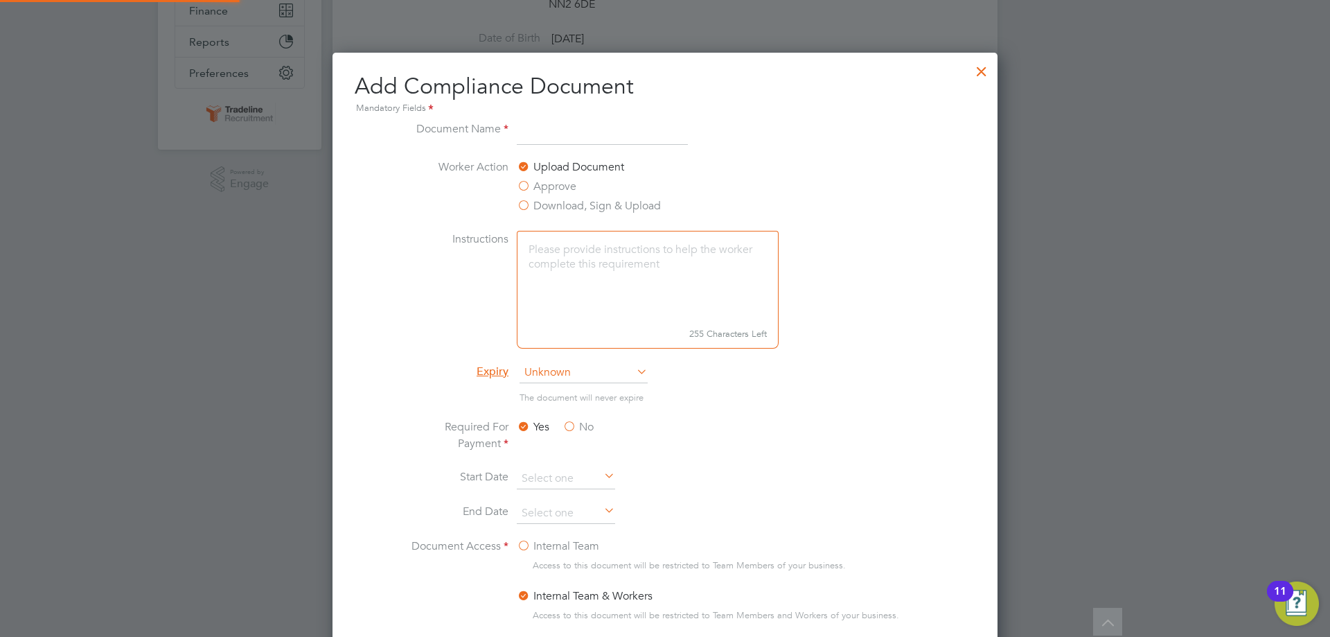
scroll to position [727, 666]
type input "Right To Work"
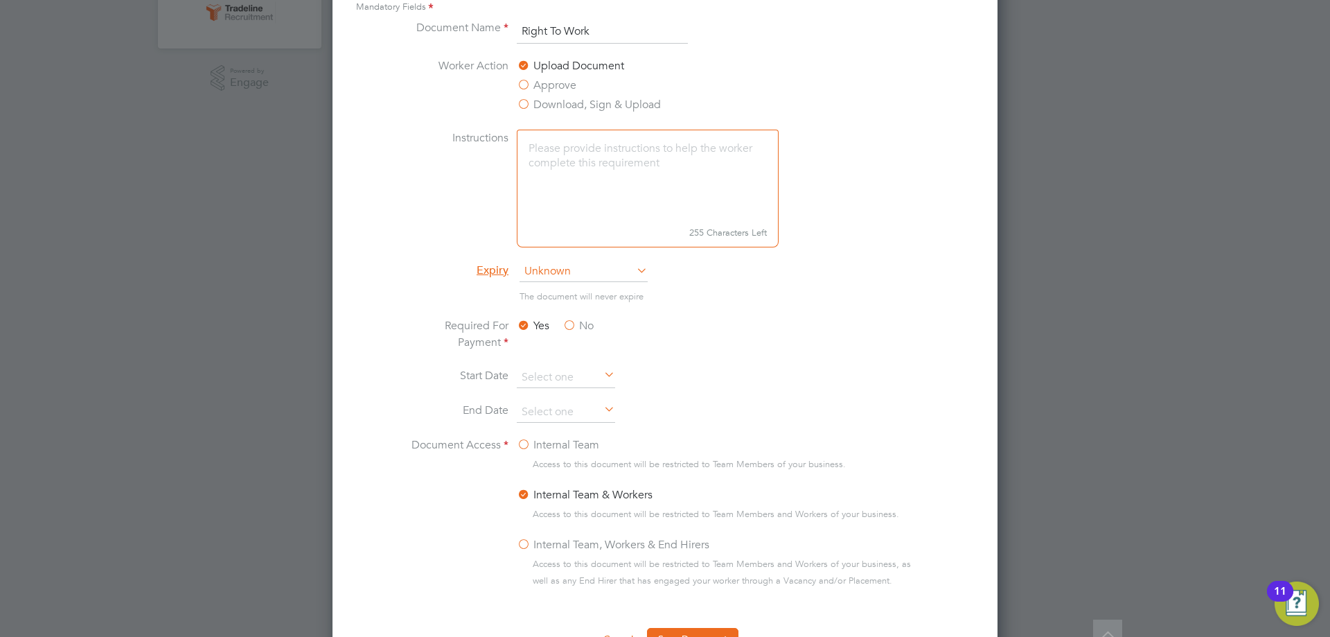
scroll to position [554, 0]
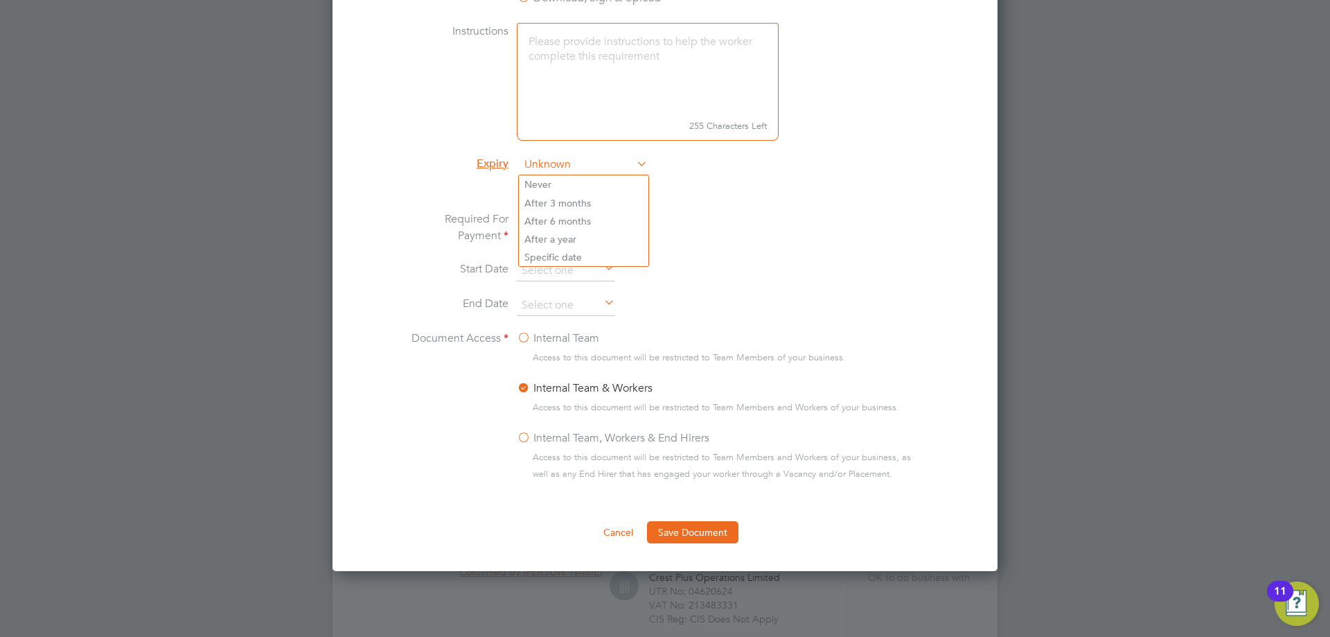
click at [560, 170] on span "Unknown" at bounding box center [584, 164] width 128 height 21
click at [560, 182] on li "Never" at bounding box center [584, 184] width 130 height 18
click at [697, 528] on button "Save Document" at bounding box center [692, 532] width 91 height 22
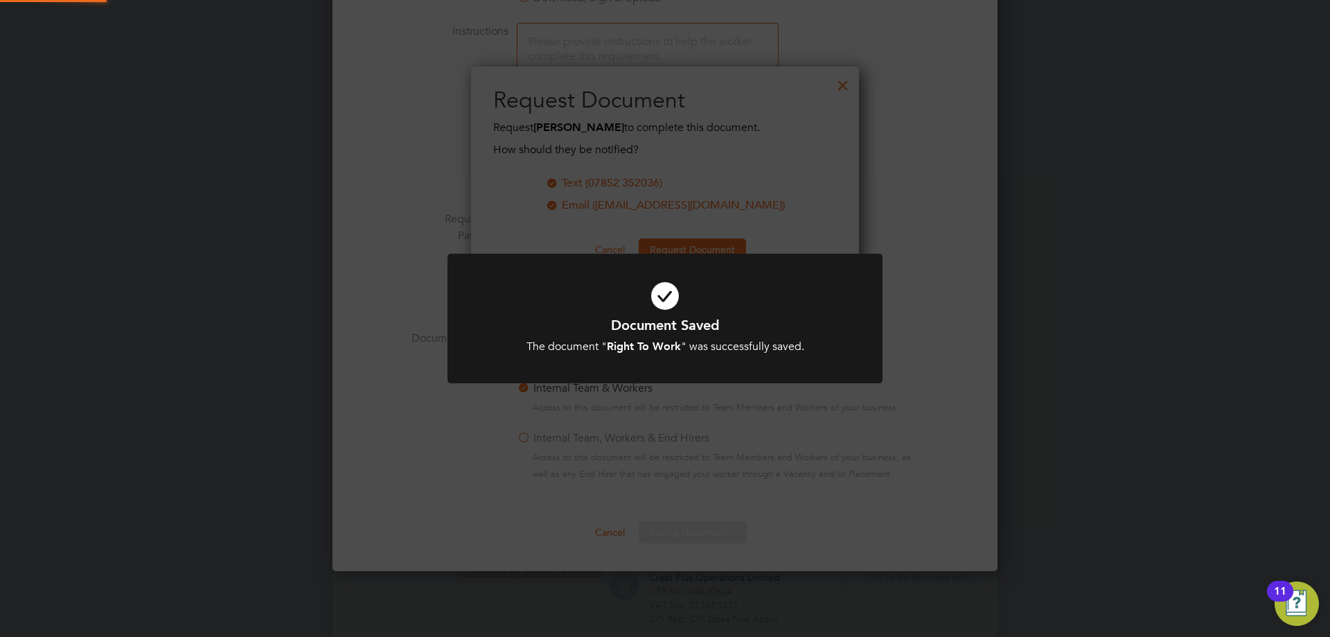
scroll to position [222, 389]
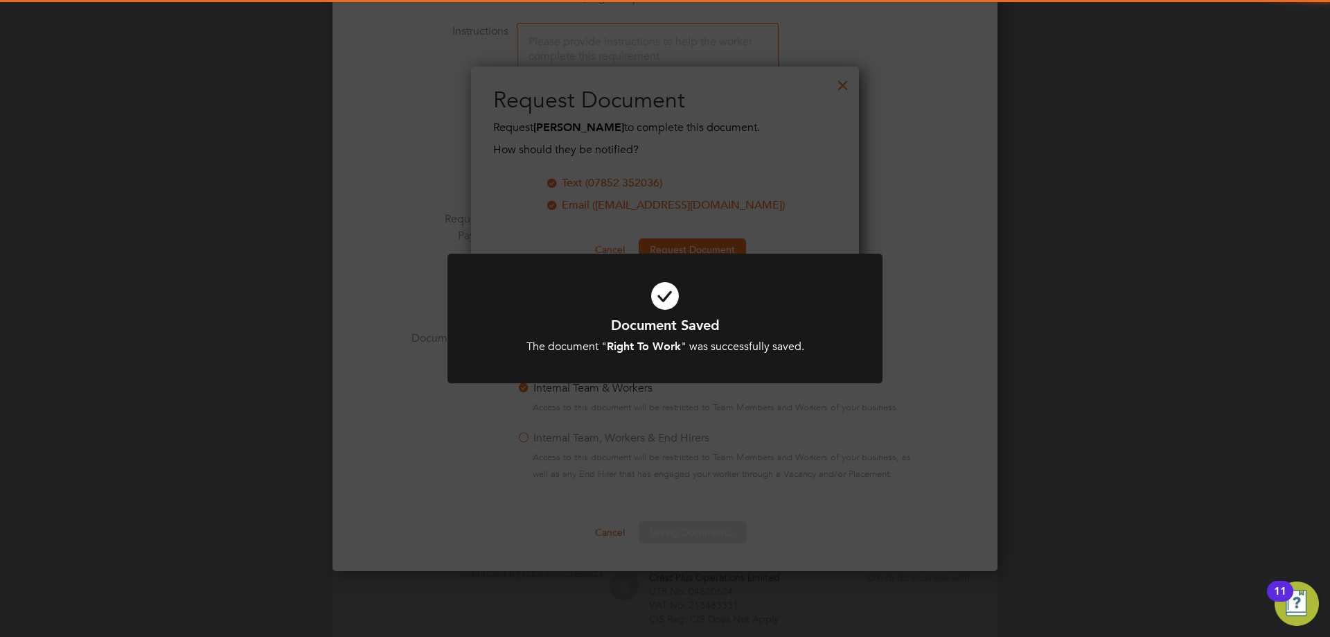
click at [639, 310] on icon at bounding box center [665, 296] width 360 height 54
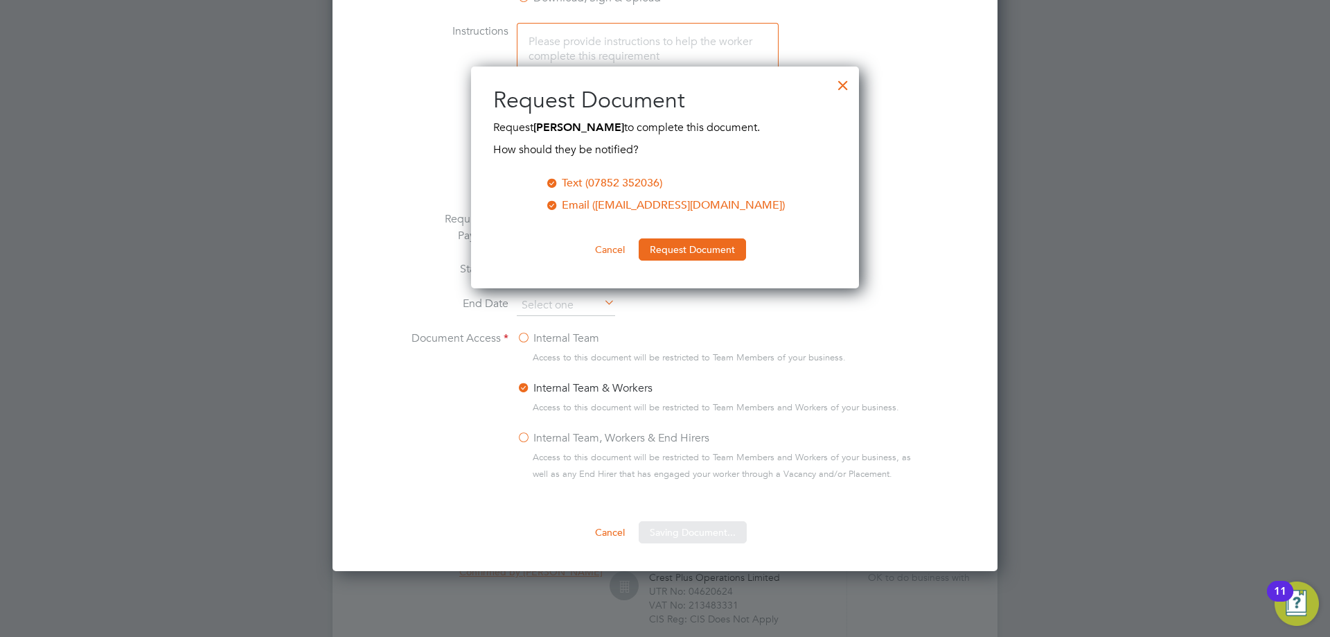
click at [676, 247] on div "All Workers Worker Payment History Tasks Activity Logs Worker Payment History T…" at bounding box center [665, 227] width 665 height 1541
click at [676, 247] on button "Request Document" at bounding box center [692, 249] width 107 height 22
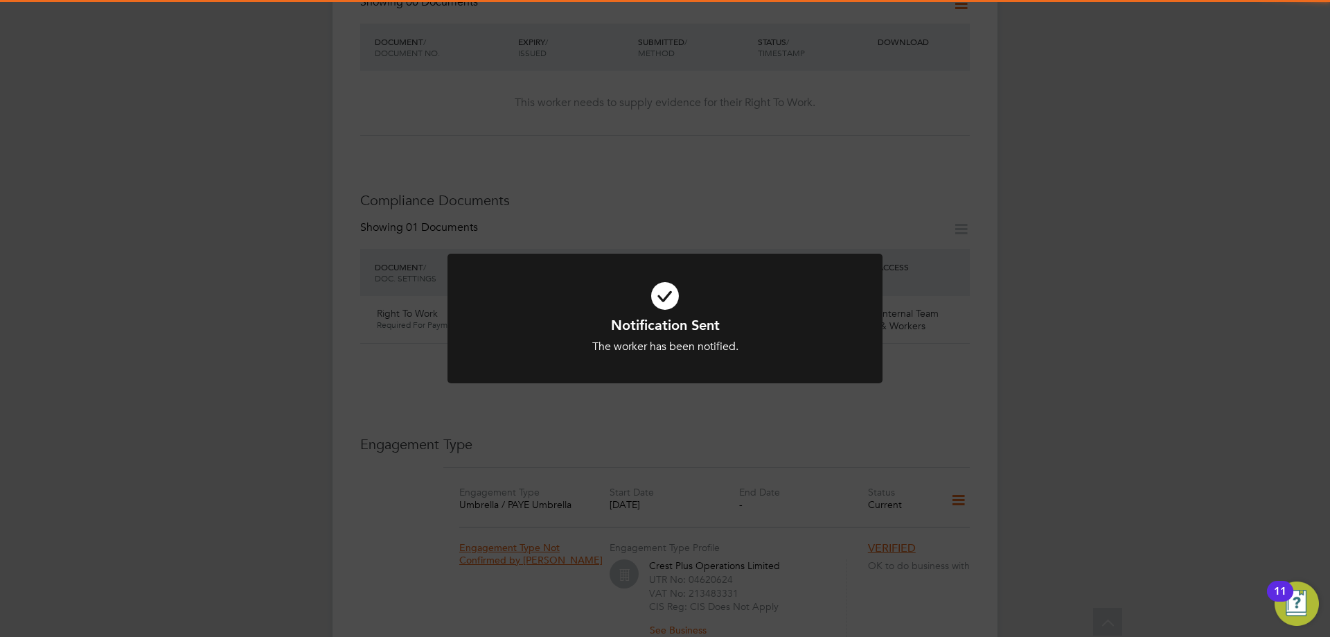
scroll to position [554, 0]
click at [664, 293] on icon at bounding box center [665, 296] width 360 height 54
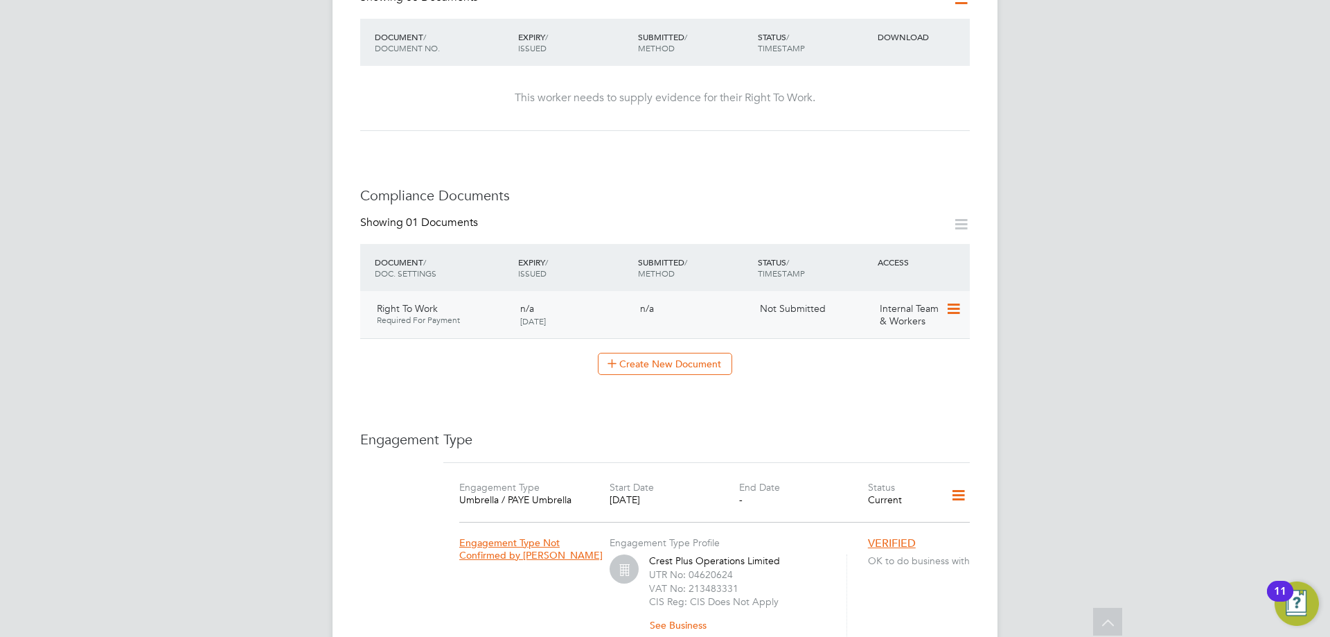
click at [958, 301] on icon at bounding box center [953, 309] width 14 height 17
click at [921, 329] on li "Submit Document" at bounding box center [909, 333] width 103 height 19
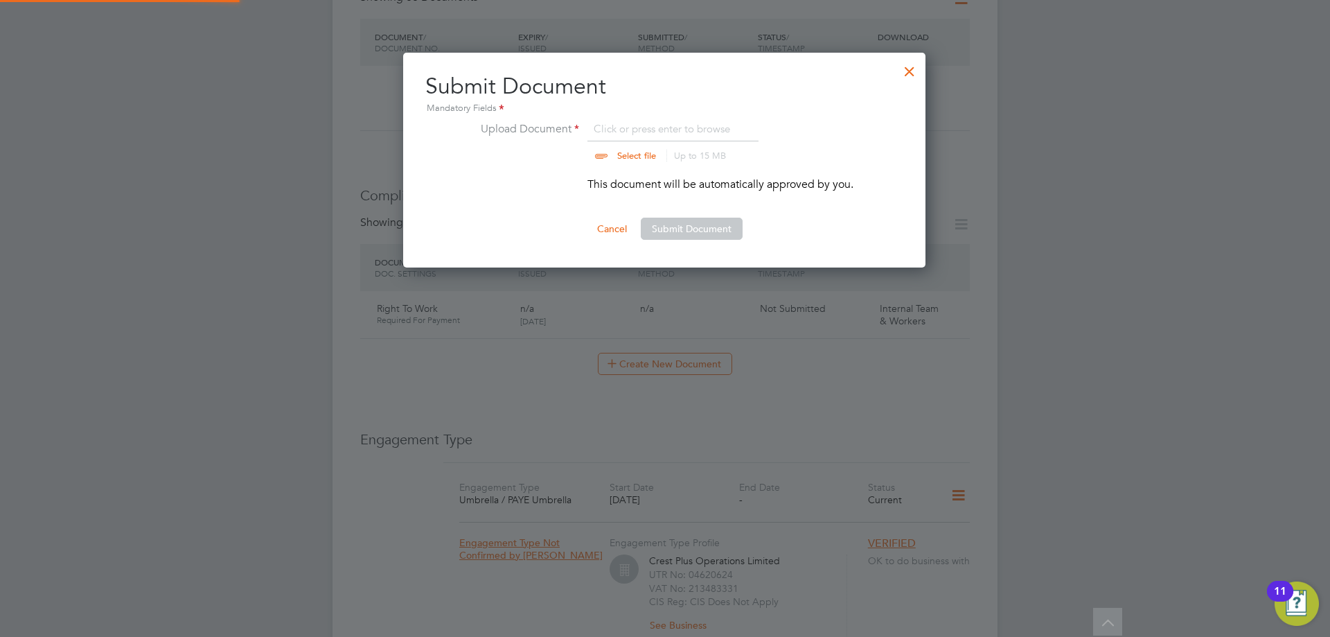
scroll to position [215, 524]
click at [657, 132] on input "file" at bounding box center [650, 142] width 218 height 42
type input "C:\fakepath\right_to_work_check.pdf"
click at [704, 222] on button "Submit Document" at bounding box center [692, 229] width 102 height 22
